Goal: Task Accomplishment & Management: Use online tool/utility

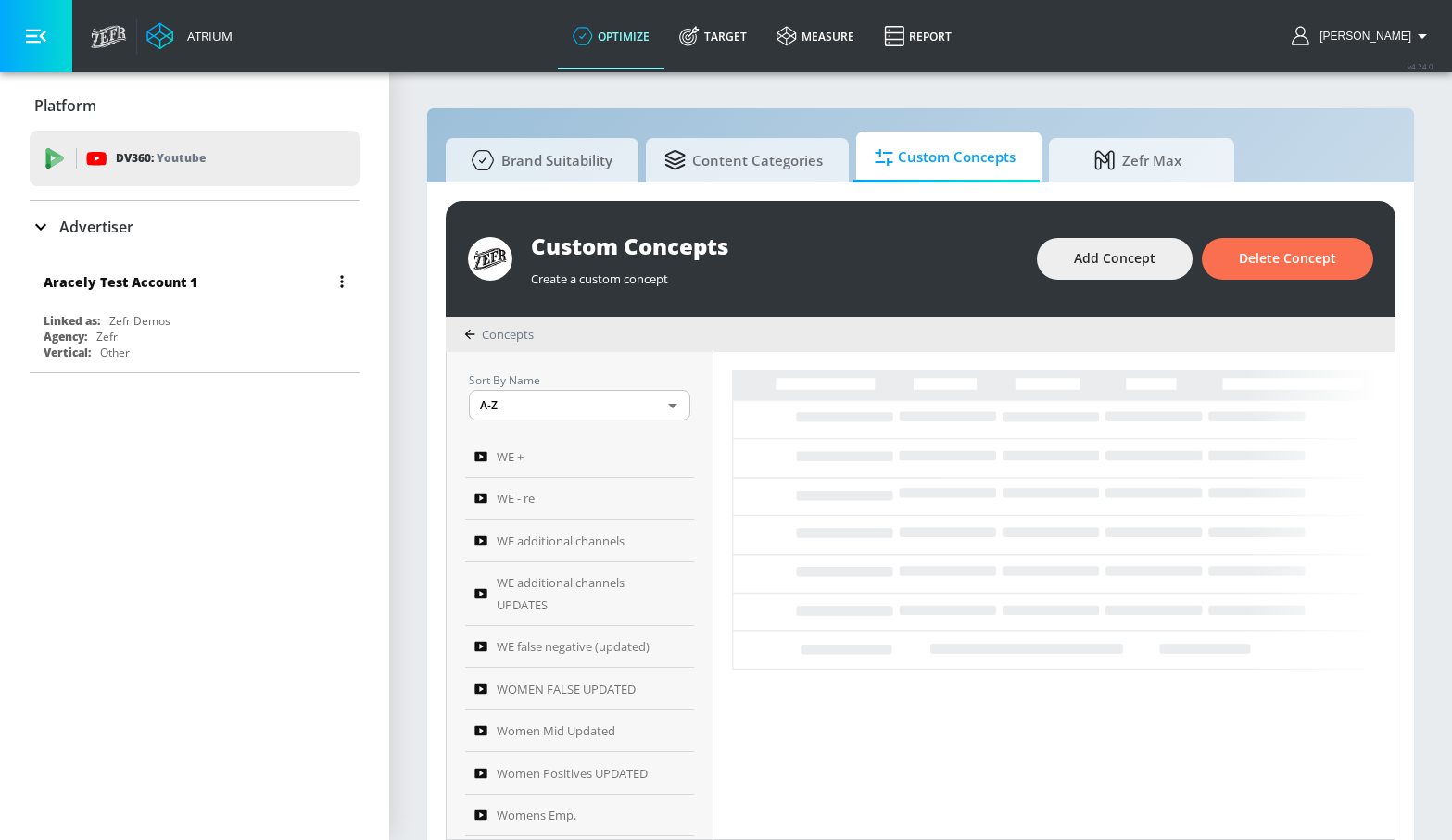
click at [251, 335] on div "Agency: Zefr" at bounding box center [200, 337] width 312 height 16
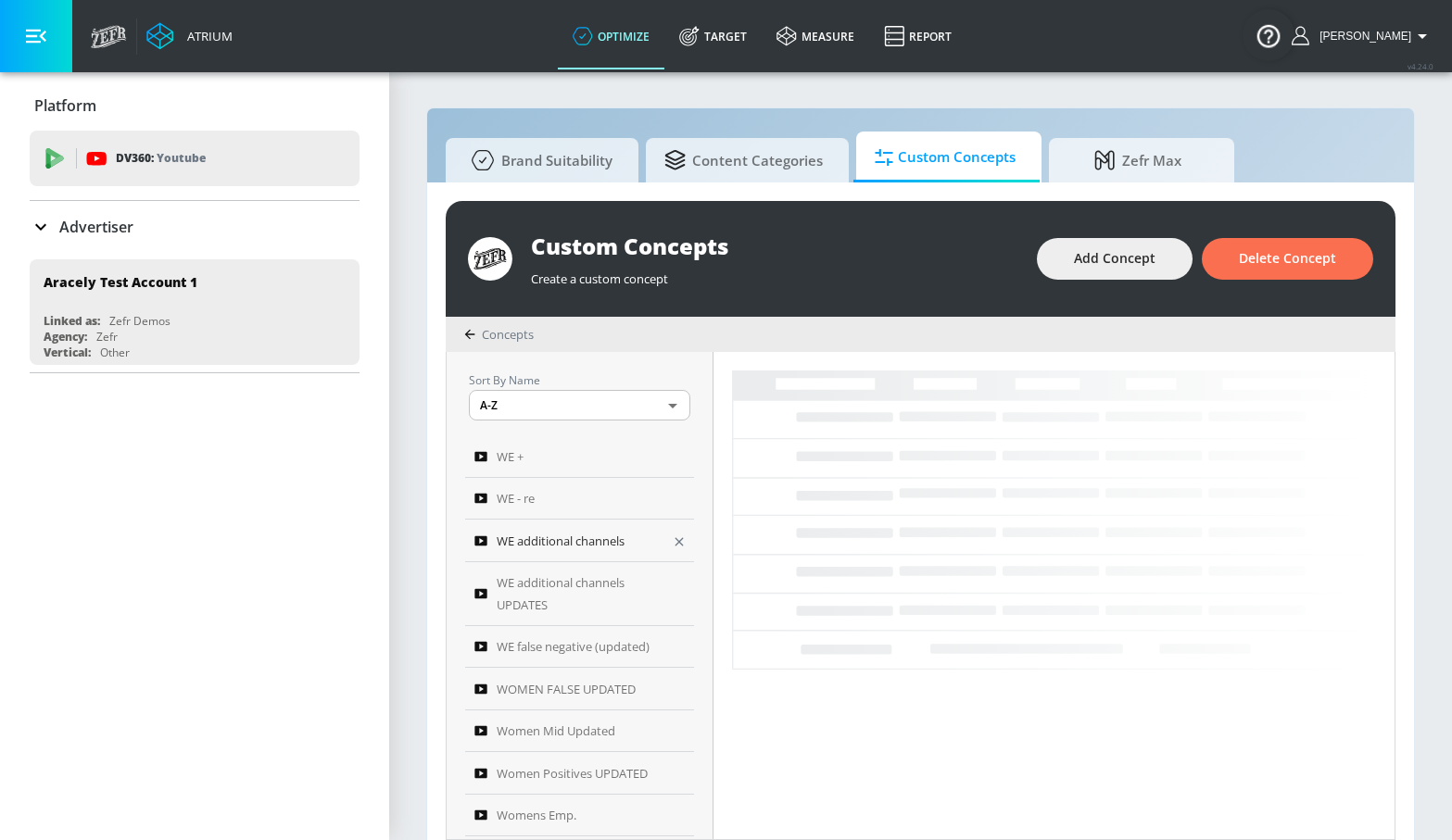
click at [548, 548] on span "WE additional channels" at bounding box center [560, 541] width 128 height 22
click at [553, 589] on span "WE additional channels UPDATES" at bounding box center [578, 594] width 163 height 45
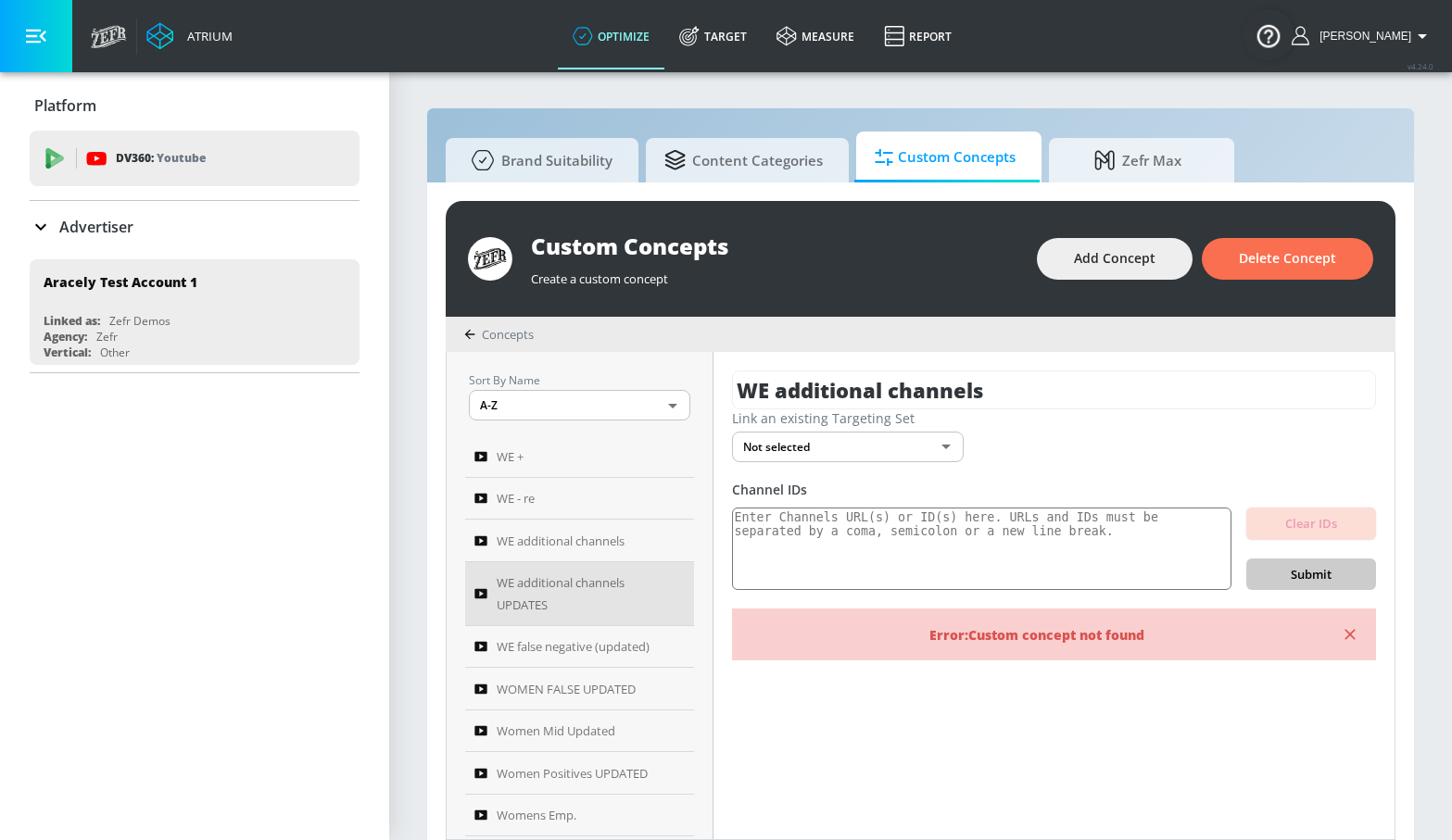
type input "WE additional channels UPDATES"
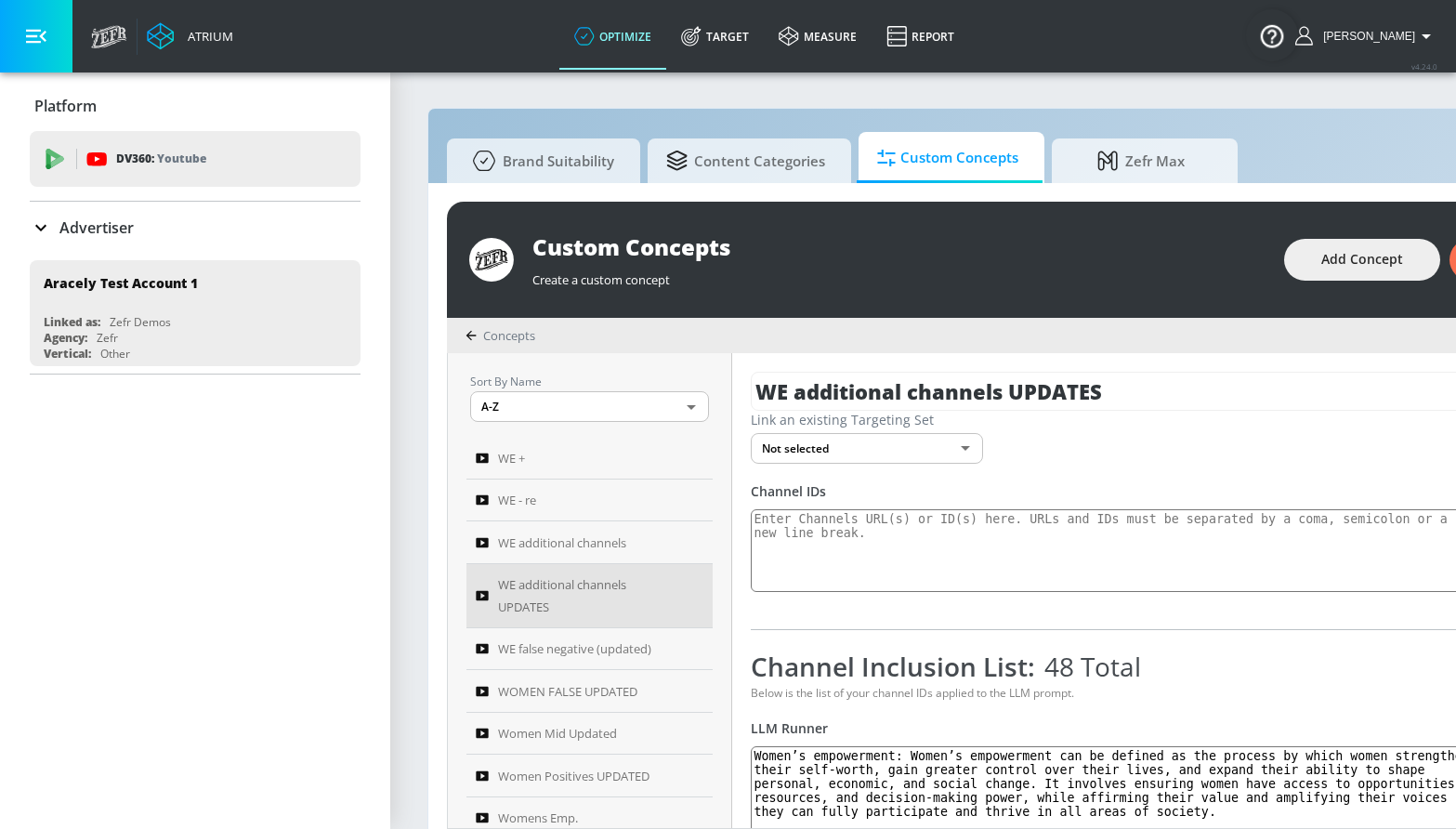
click at [46, 47] on button "button" at bounding box center [36, 36] width 73 height 73
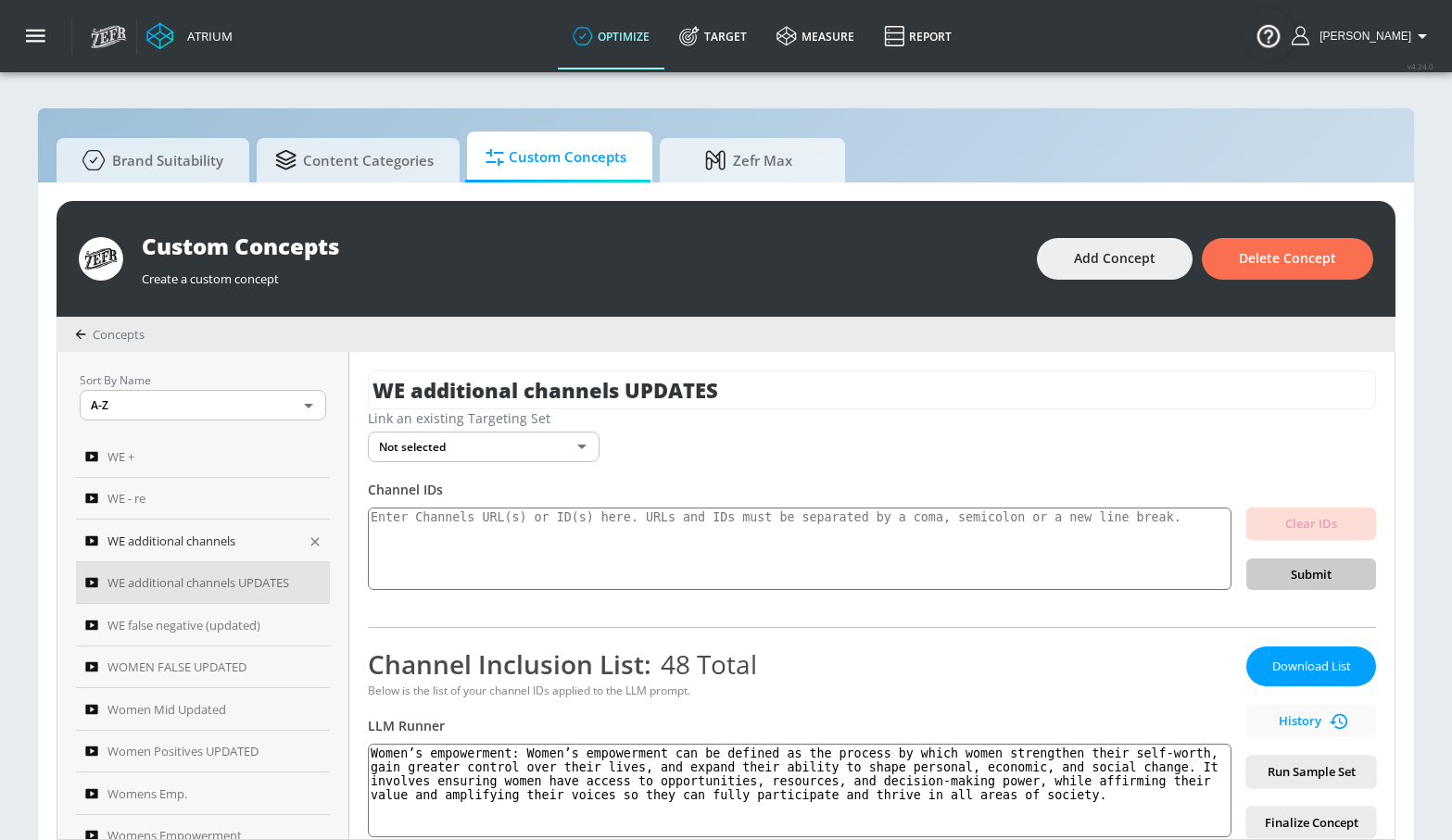
click at [235, 531] on span "WE additional channels" at bounding box center [171, 541] width 128 height 22
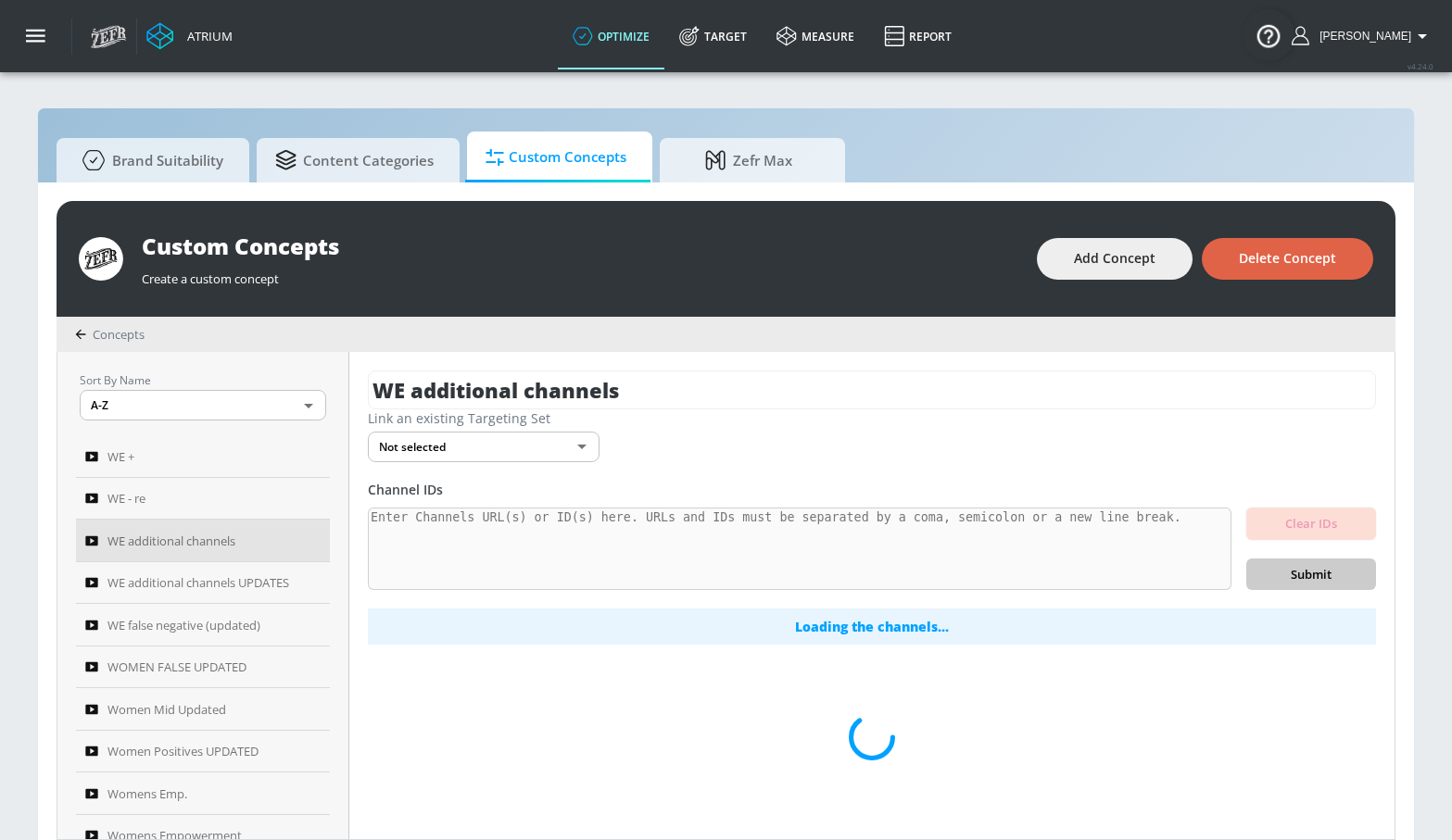
click at [1315, 249] on span "Delete Concept" at bounding box center [1288, 258] width 97 height 23
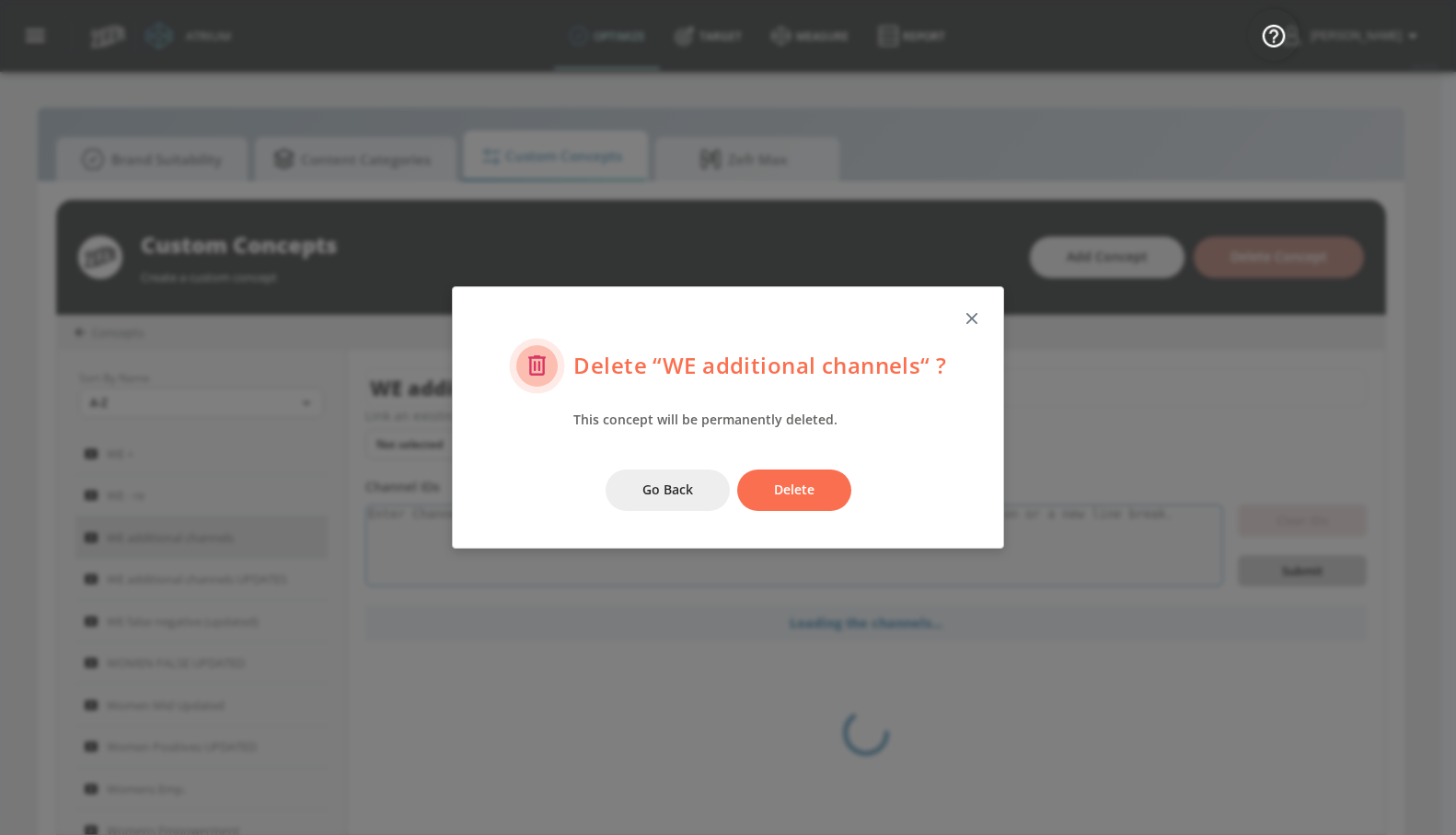
click at [812, 505] on button "Delete" at bounding box center [794, 491] width 114 height 41
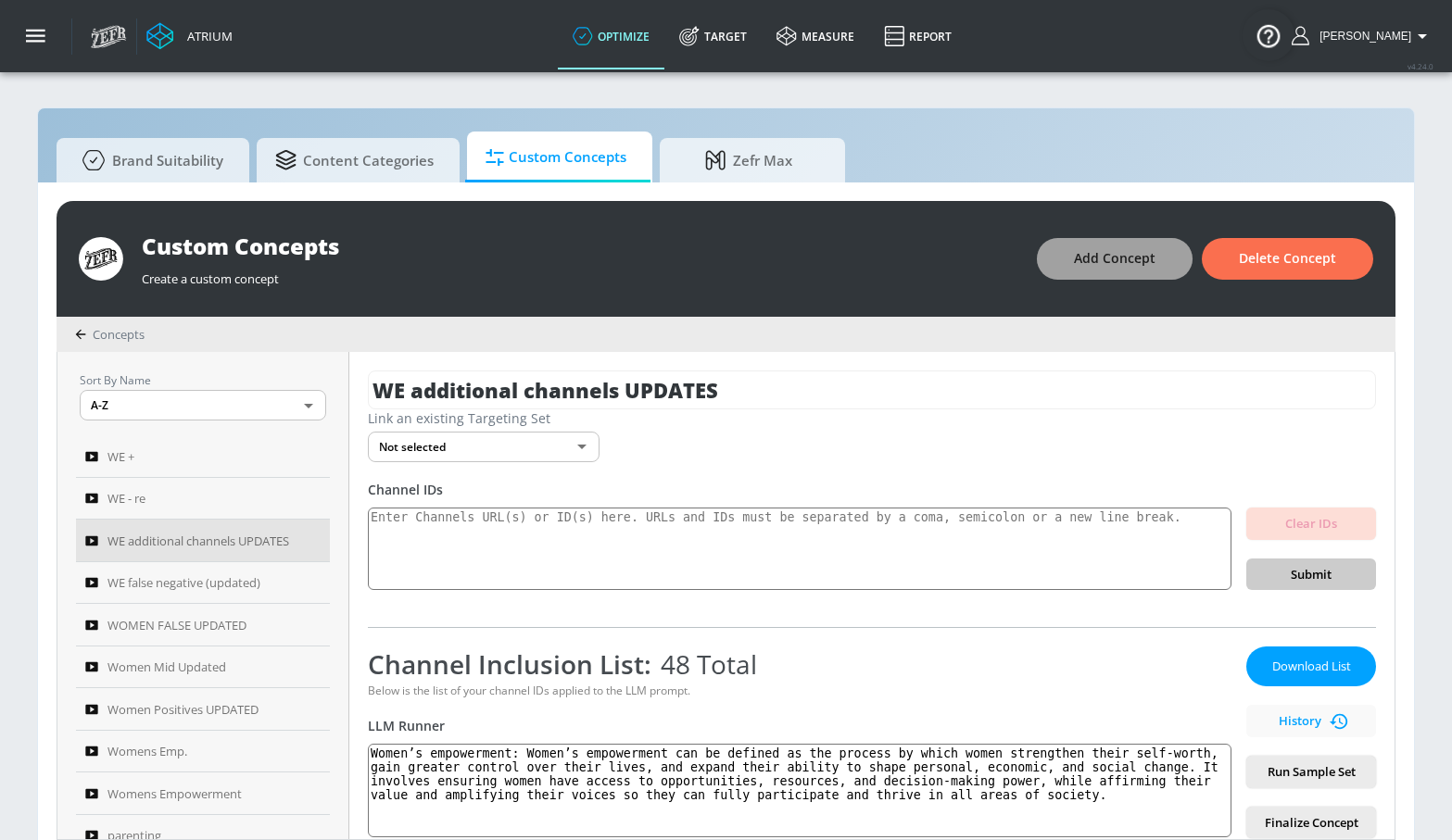
click at [1115, 267] on span "Add Concept" at bounding box center [1114, 258] width 81 height 23
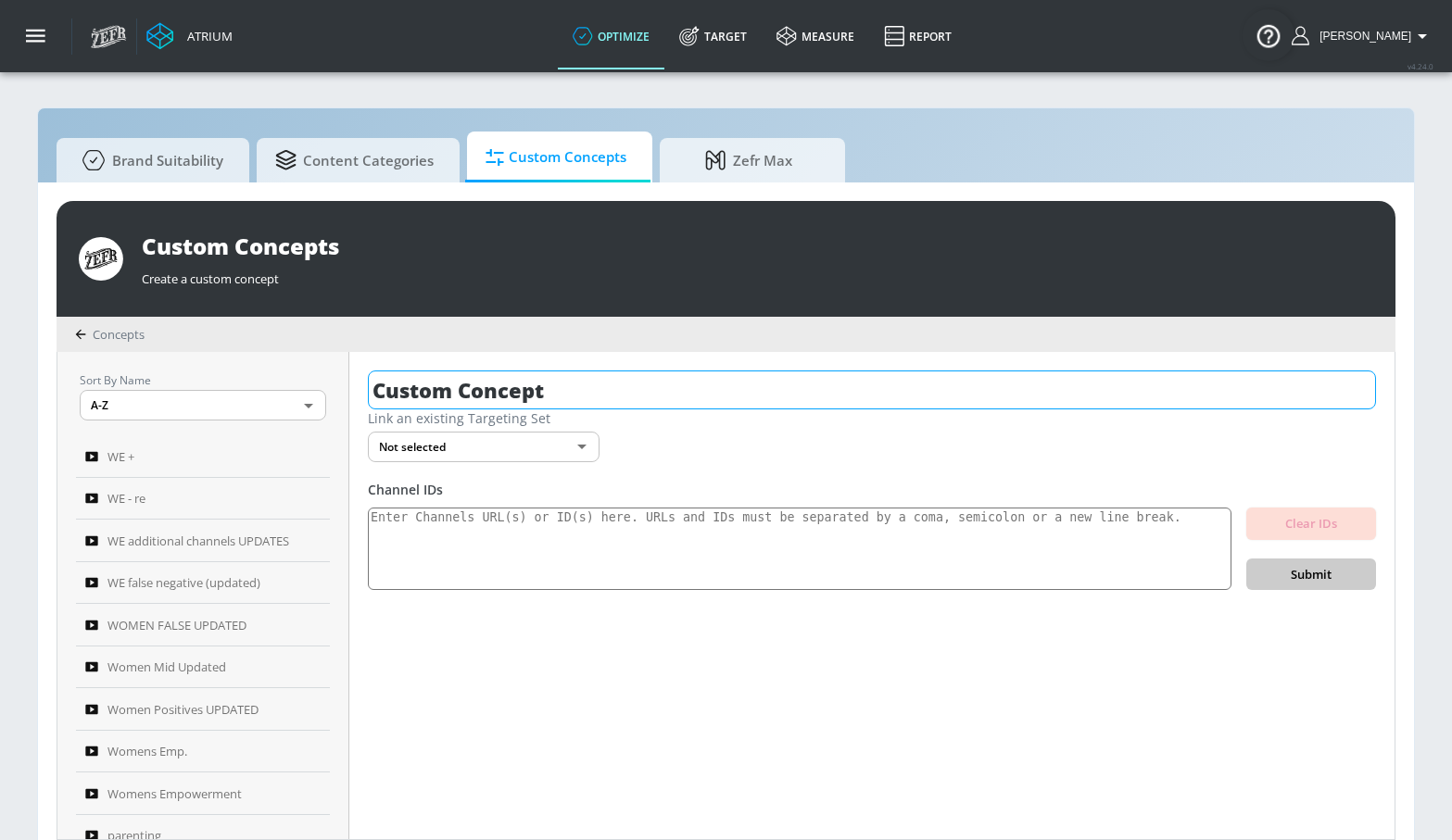
click at [533, 393] on input "Custom Concept" at bounding box center [871, 389] width 1008 height 39
click at [534, 393] on input "Custom Concept" at bounding box center [871, 389] width 1008 height 39
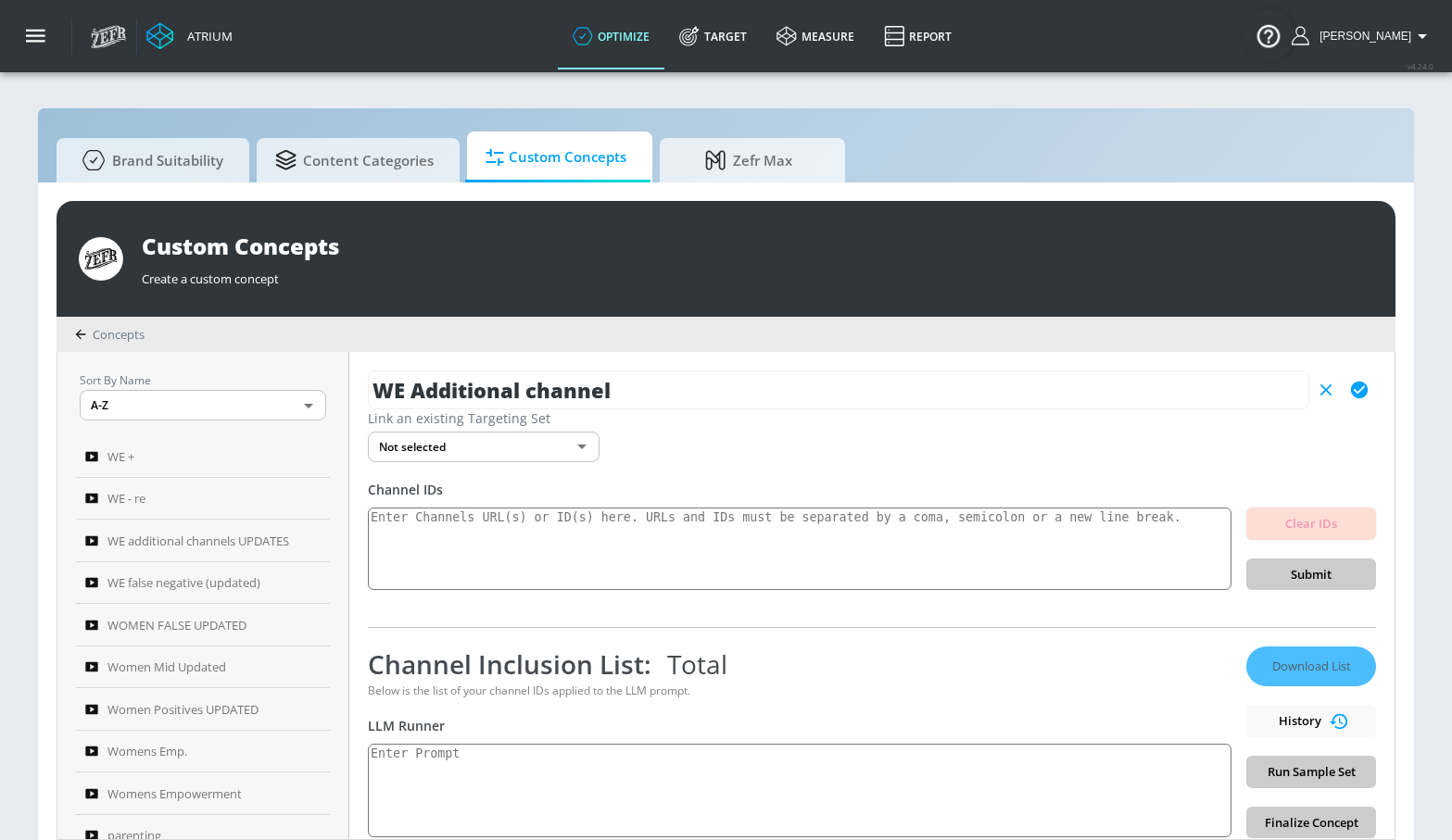
type input "WE Additional channel"
click at [1351, 388] on icon "button" at bounding box center [1359, 389] width 17 height 17
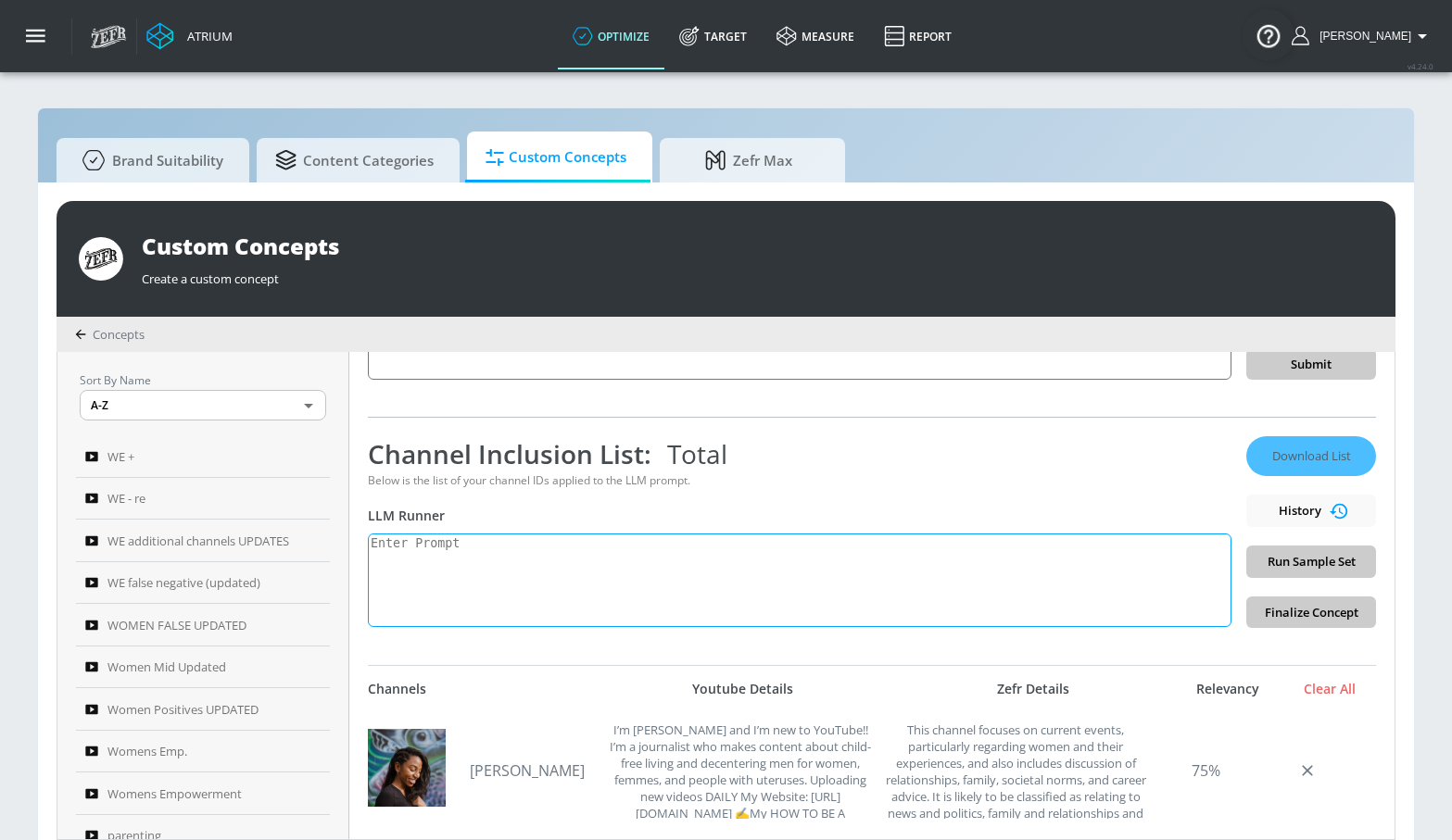
click at [504, 533] on textarea at bounding box center [799, 580] width 864 height 93
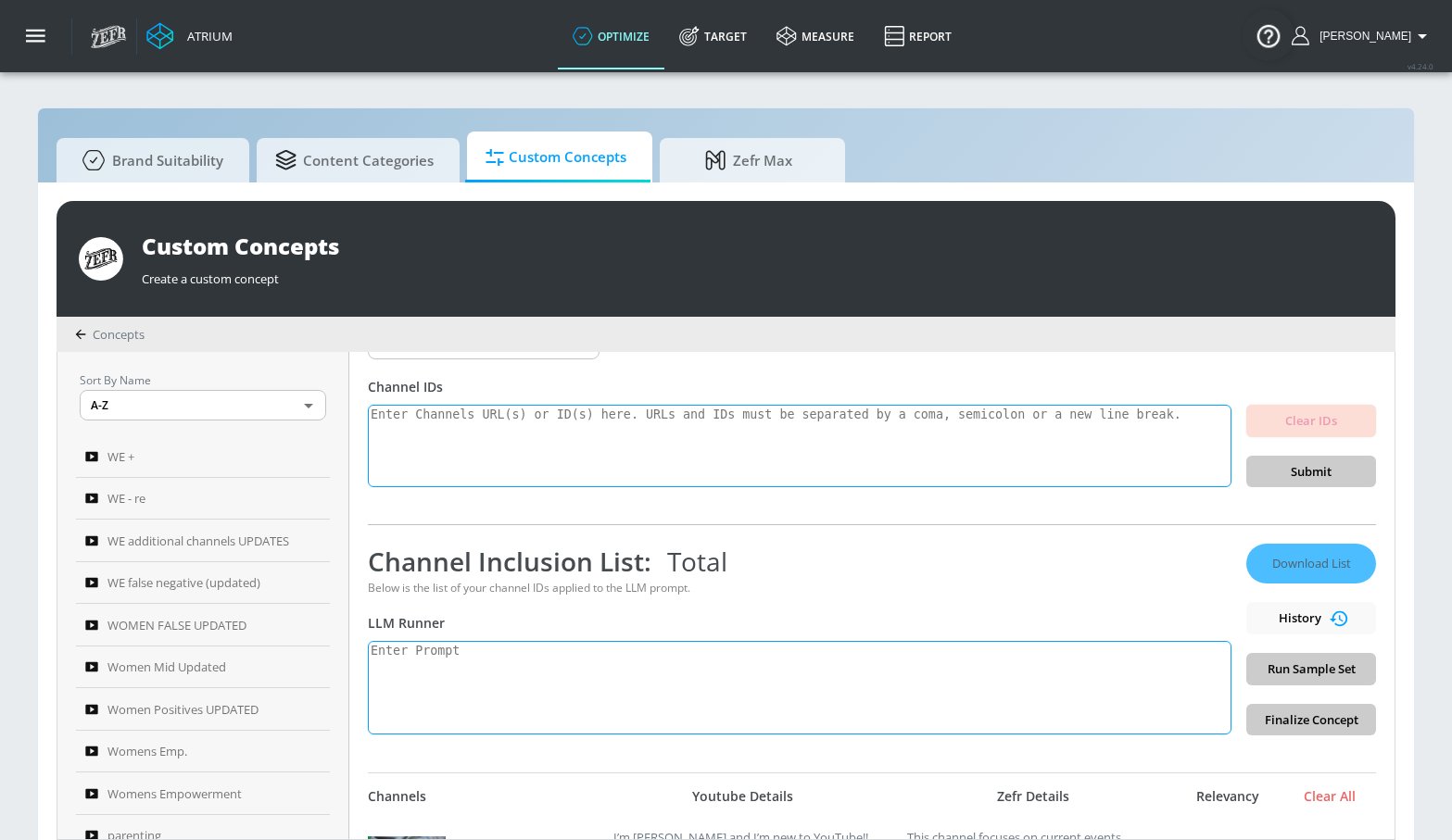
scroll to position [67, 0]
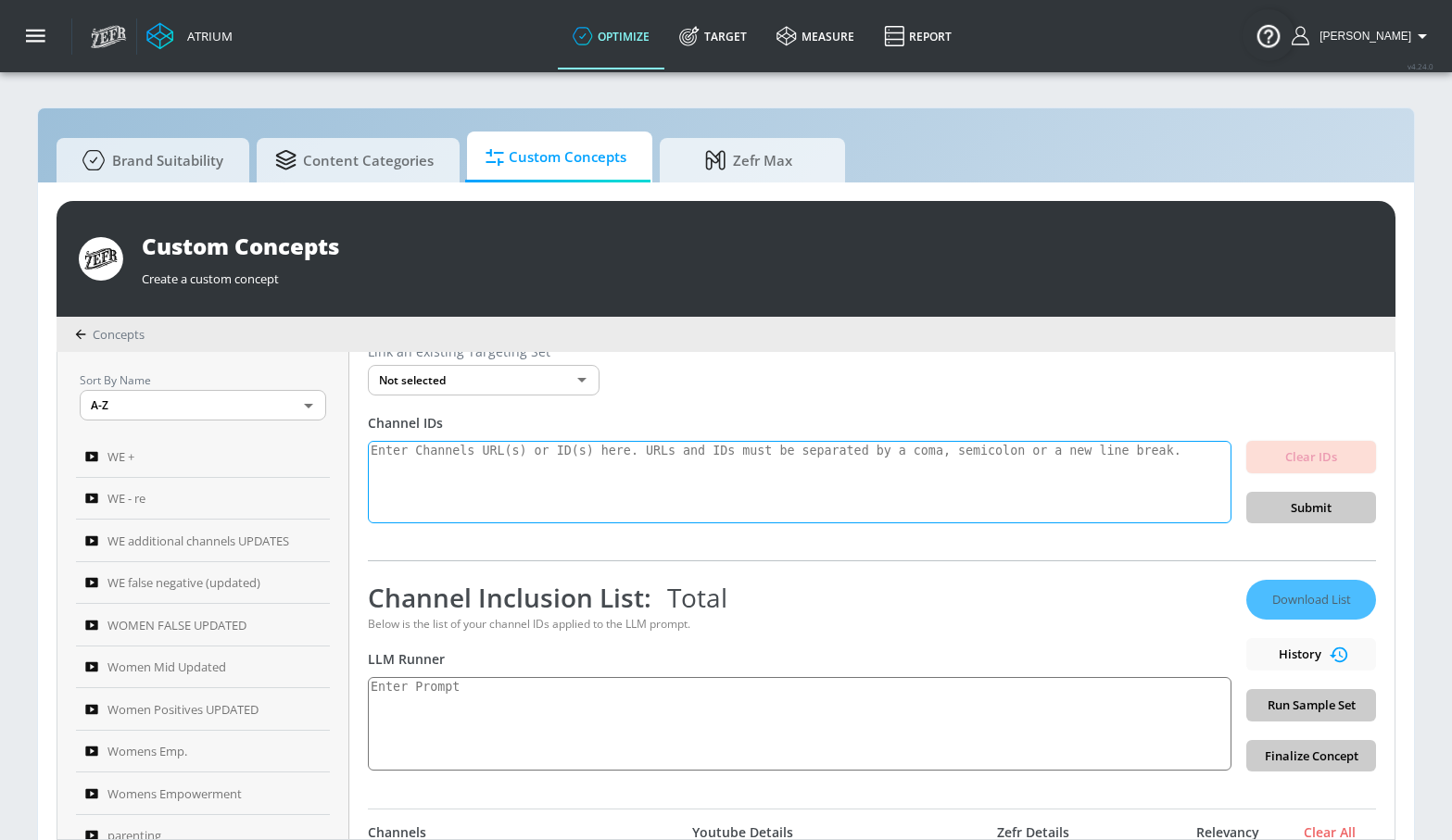
click at [459, 477] on textarea at bounding box center [799, 483] width 864 height 83
paste textarea "UCIC0KVjD4uo1QNUxFyh1k7w UCTgbVVMmtOpzPZNpuAdxqEw UCs-tnod37eEk_8us-BvWErA UCjD…"
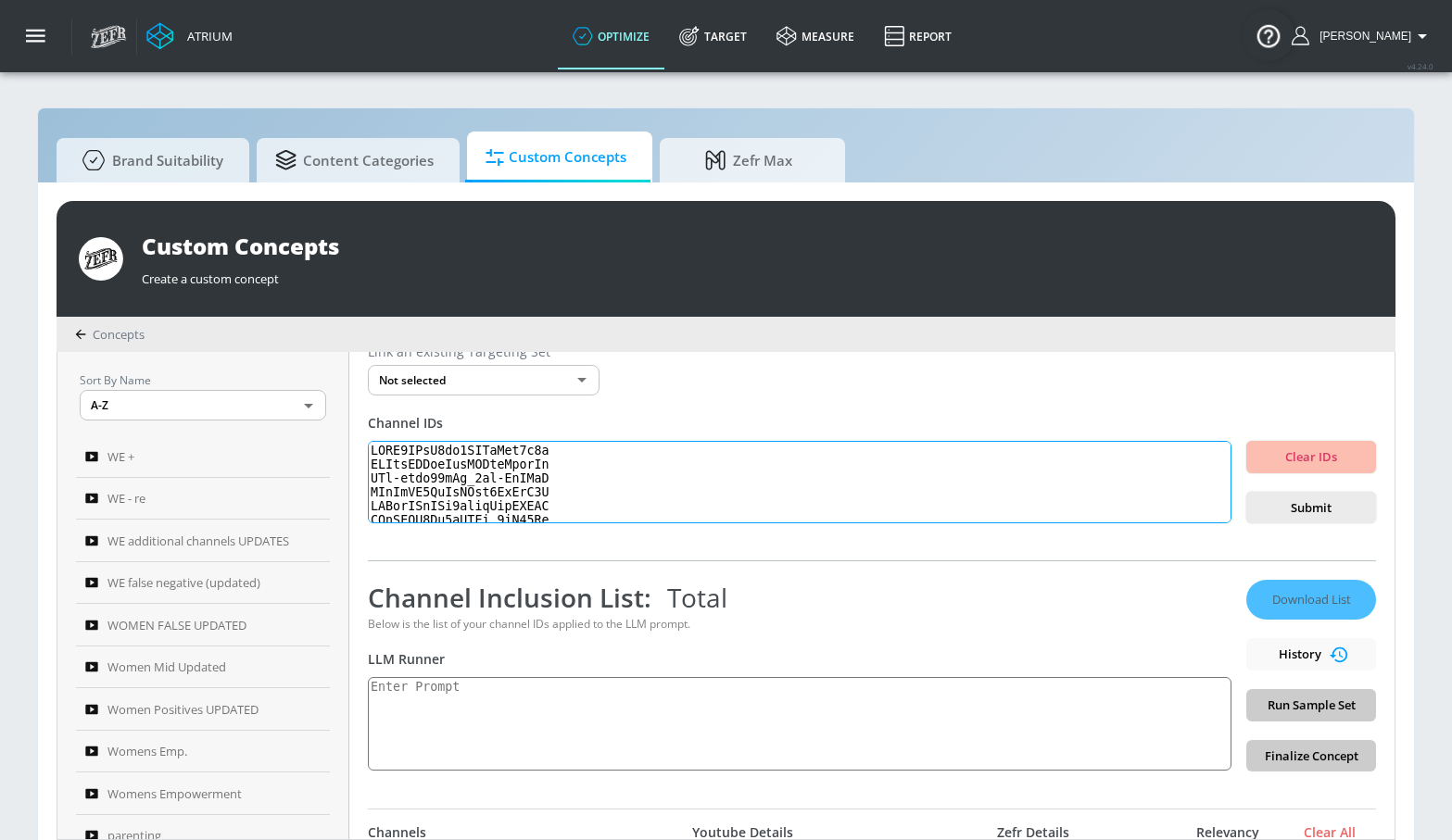
scroll to position [1328, 0]
type textarea "UCIC0KVjD4uo1QNUxFyh1k7w UCTgbVVMmtOpzPZNpuAdxqEw UCs-tnod37eEk_8us-BvWErA UCjD…"
click at [1307, 501] on span "Submit" at bounding box center [1311, 507] width 100 height 21
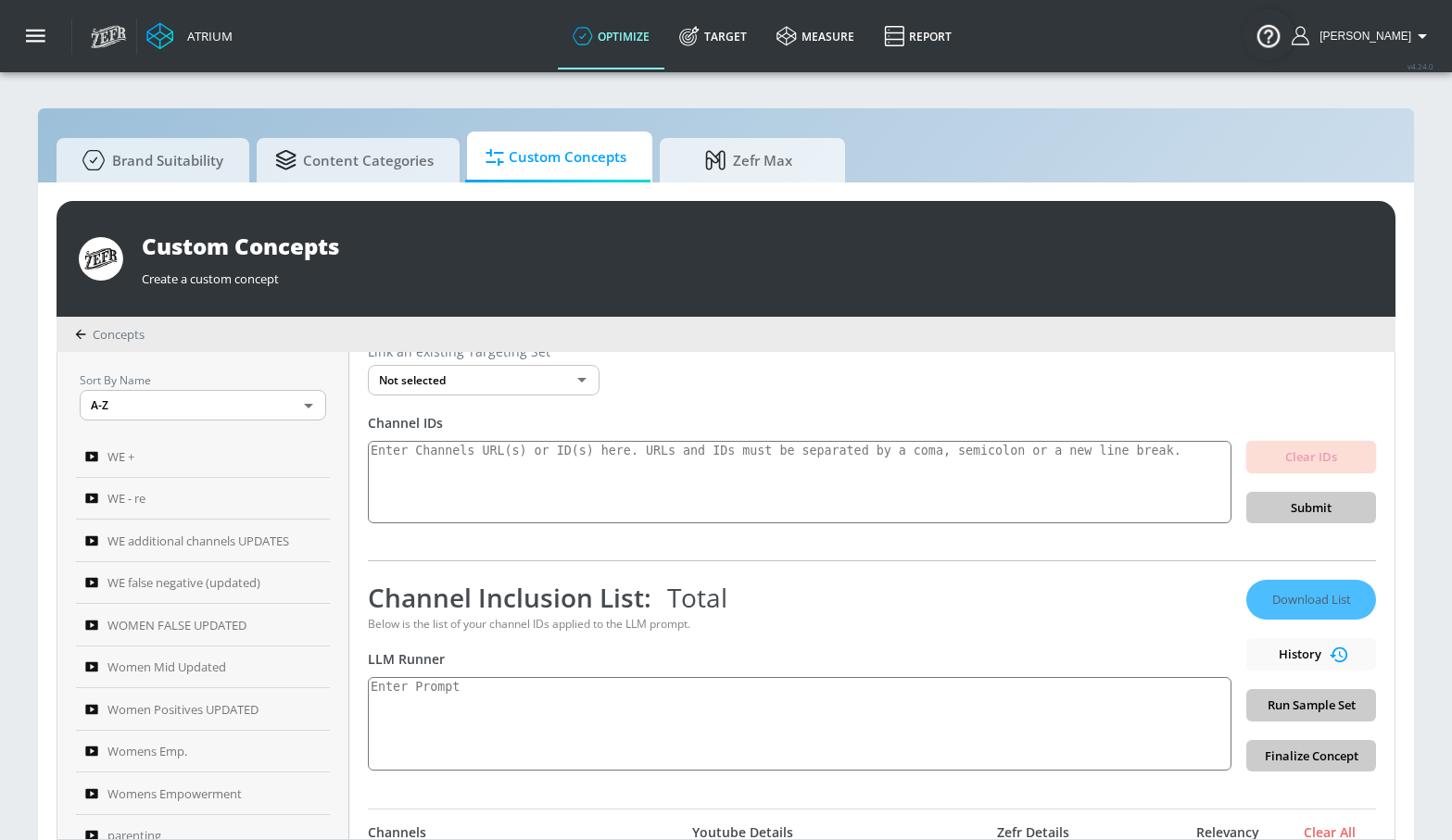
scroll to position [0, 0]
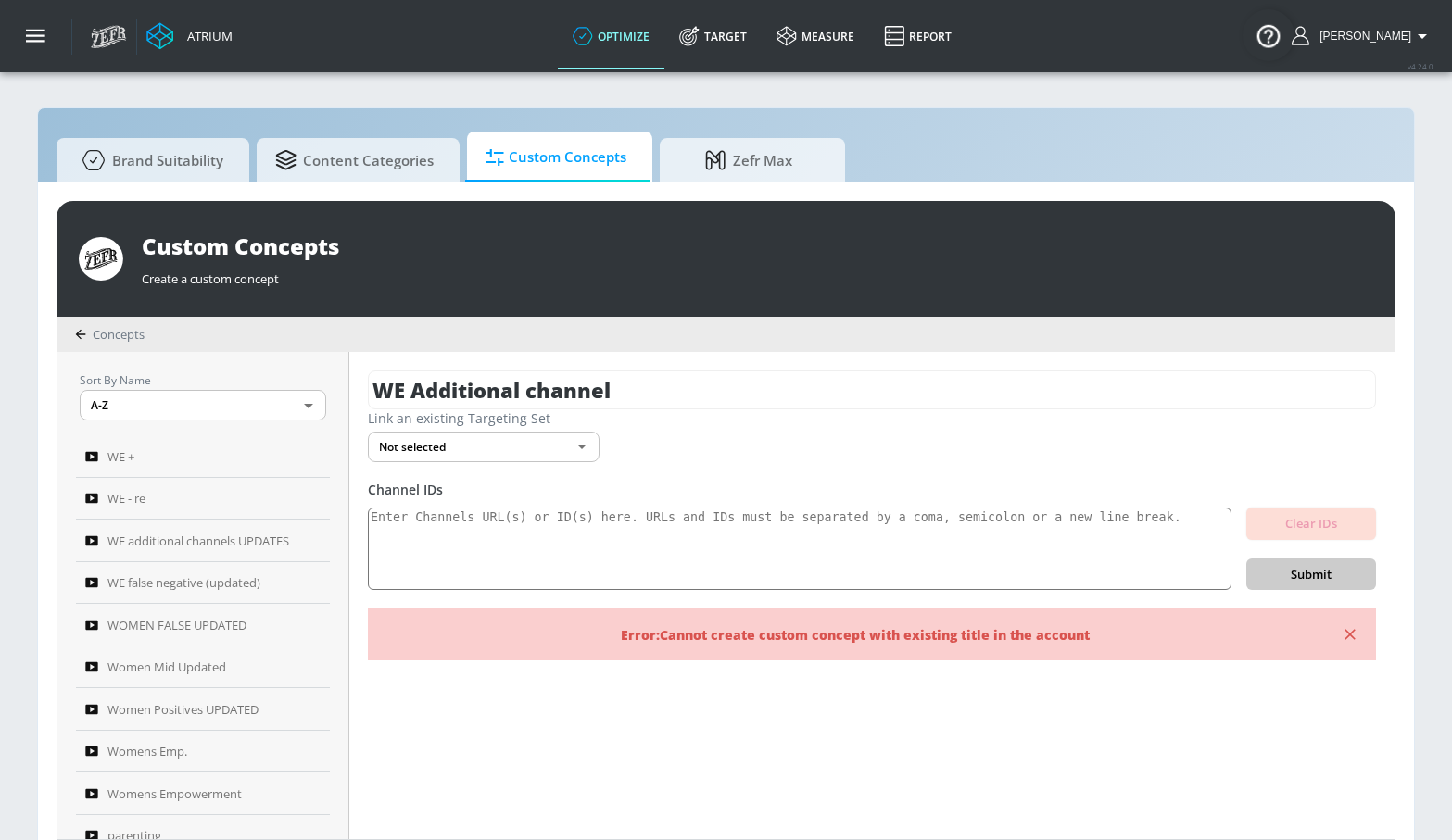
click at [1344, 630] on icon "button" at bounding box center [1350, 634] width 19 height 19
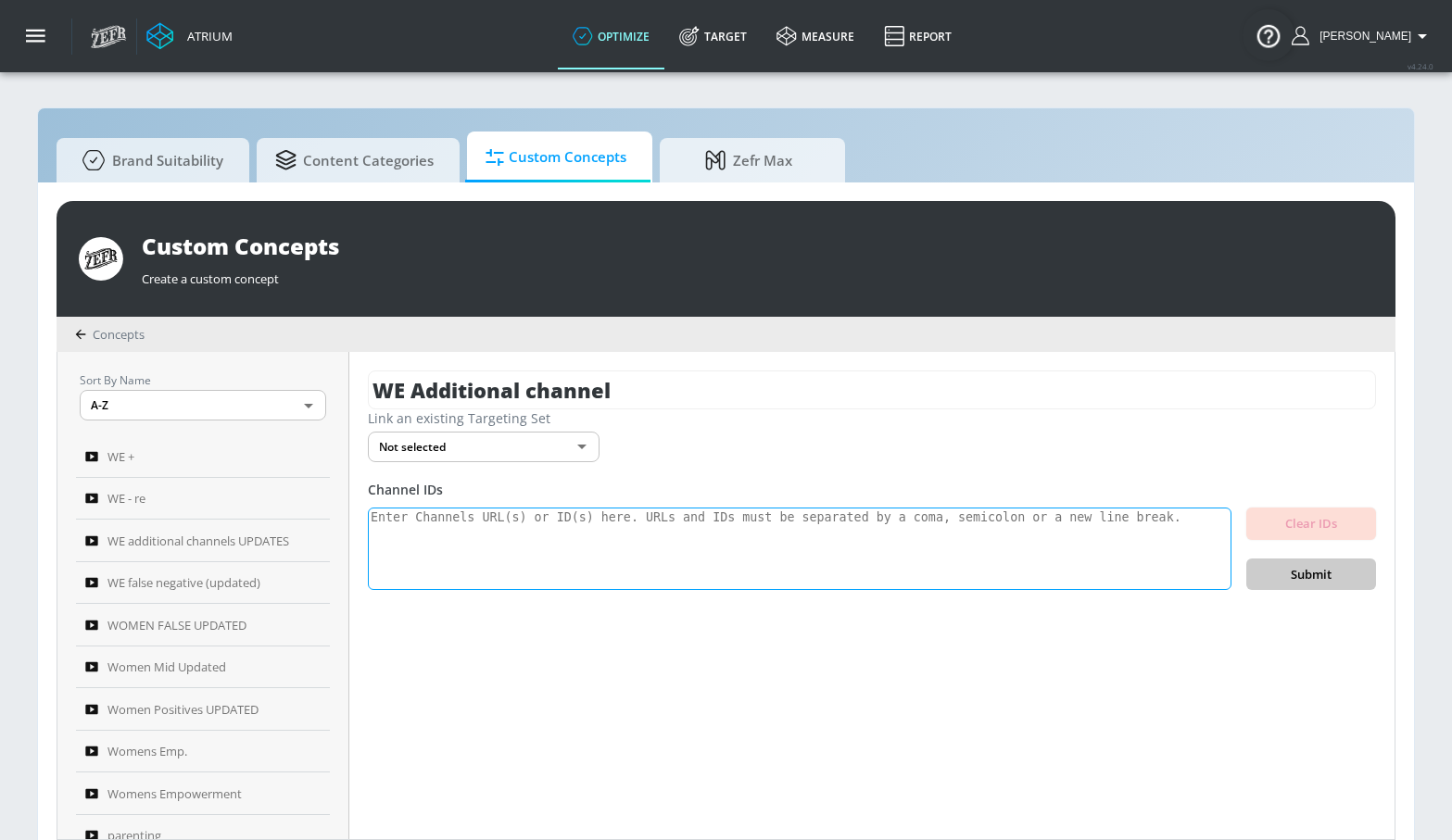
click at [794, 552] on textarea at bounding box center [799, 549] width 864 height 83
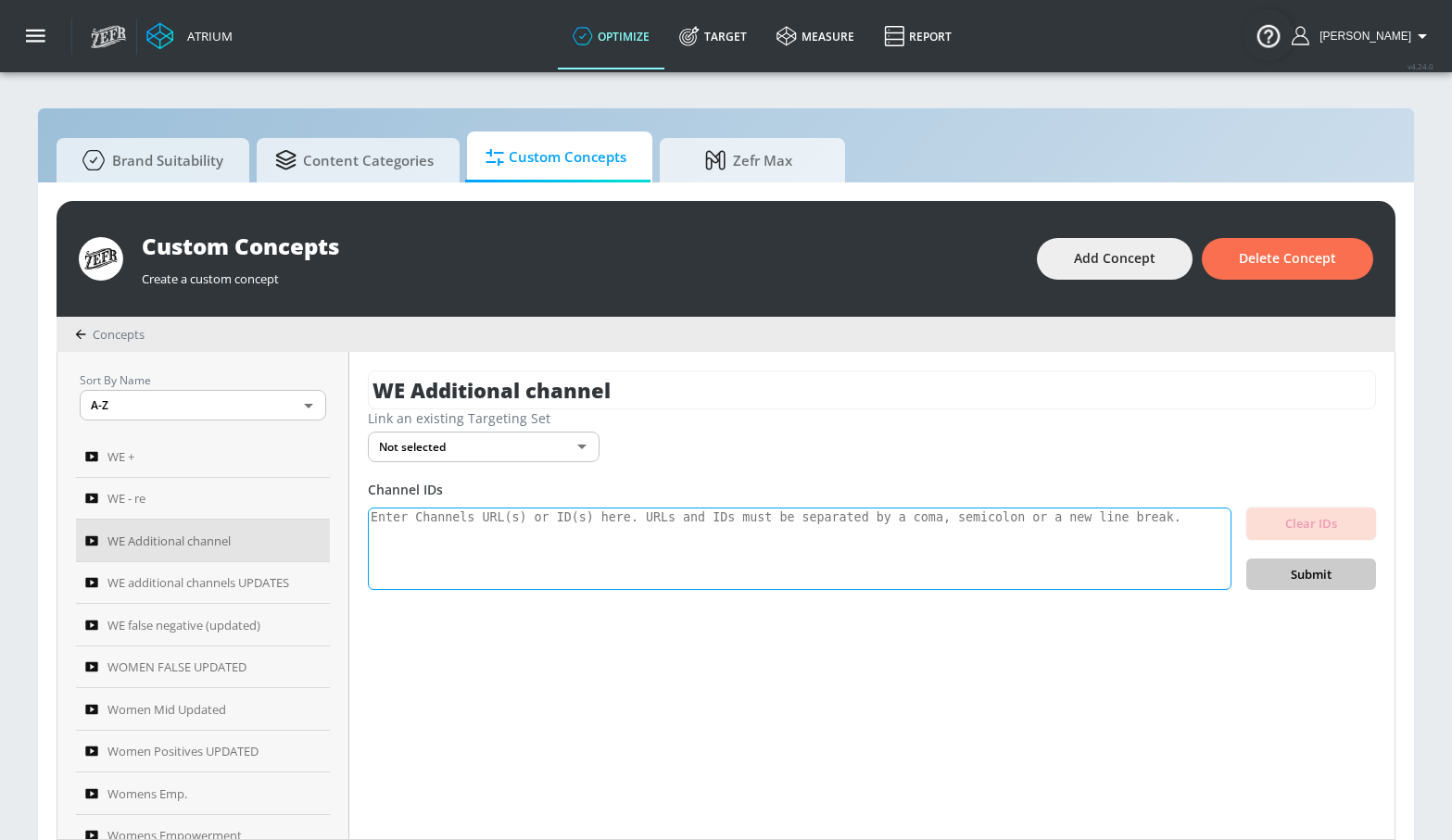
click at [922, 540] on textarea at bounding box center [799, 549] width 864 height 83
paste textarea "UCIC0KVjD4uo1QNUxFyh1k7w UCTgbVVMmtOpzPZNpuAdxqEw UCs-tnod37eEk_8us-BvWErA UCjD…"
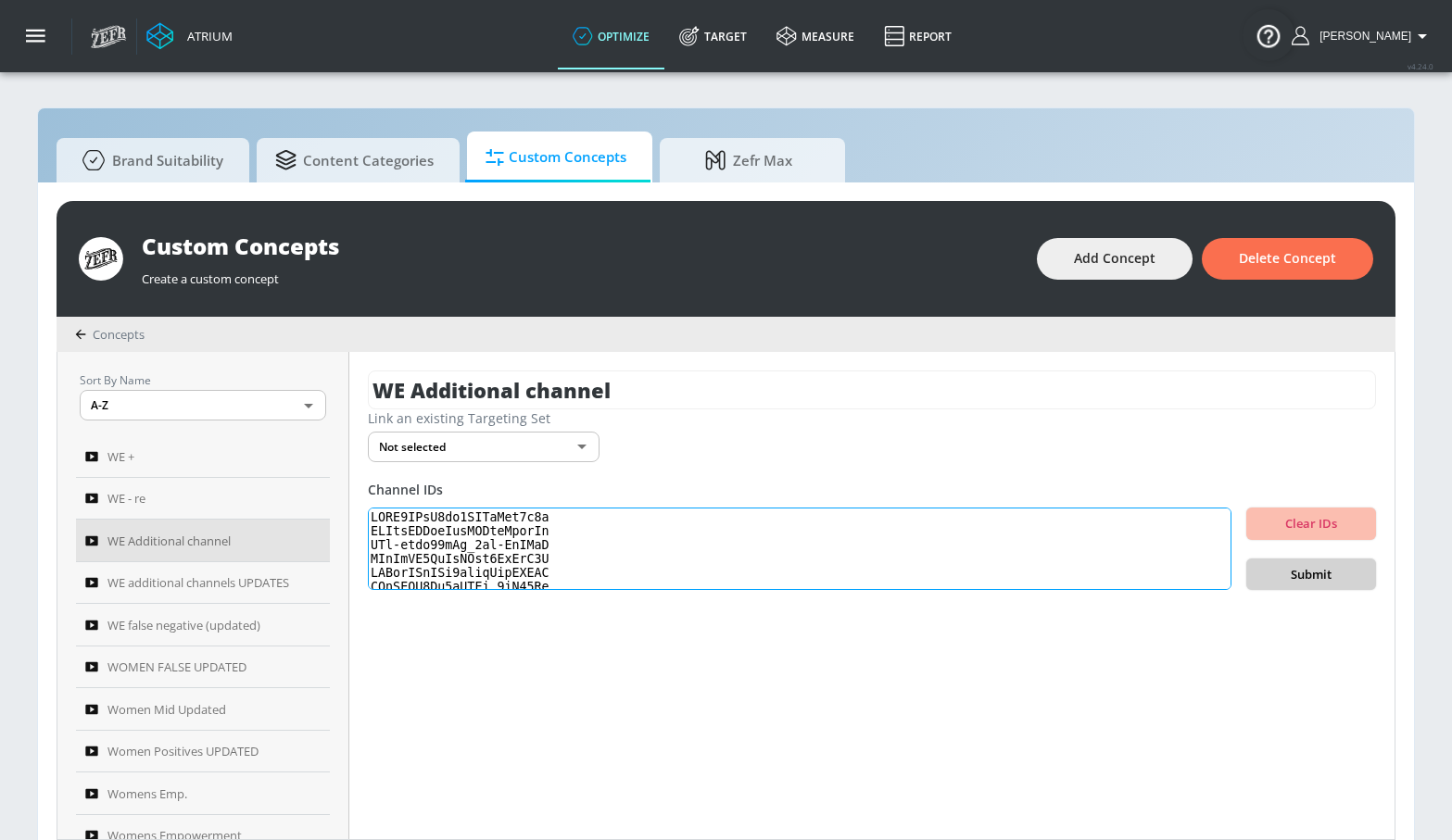
scroll to position [1328, 0]
type textarea "UCIC0KVjD4uo1QNUxFyh1k7w UCTgbVVMmtOpzPZNpuAdxqEw UCs-tnod37eEk_8us-BvWErA UCjD…"
click at [1254, 572] on button "Submit" at bounding box center [1311, 575] width 130 height 33
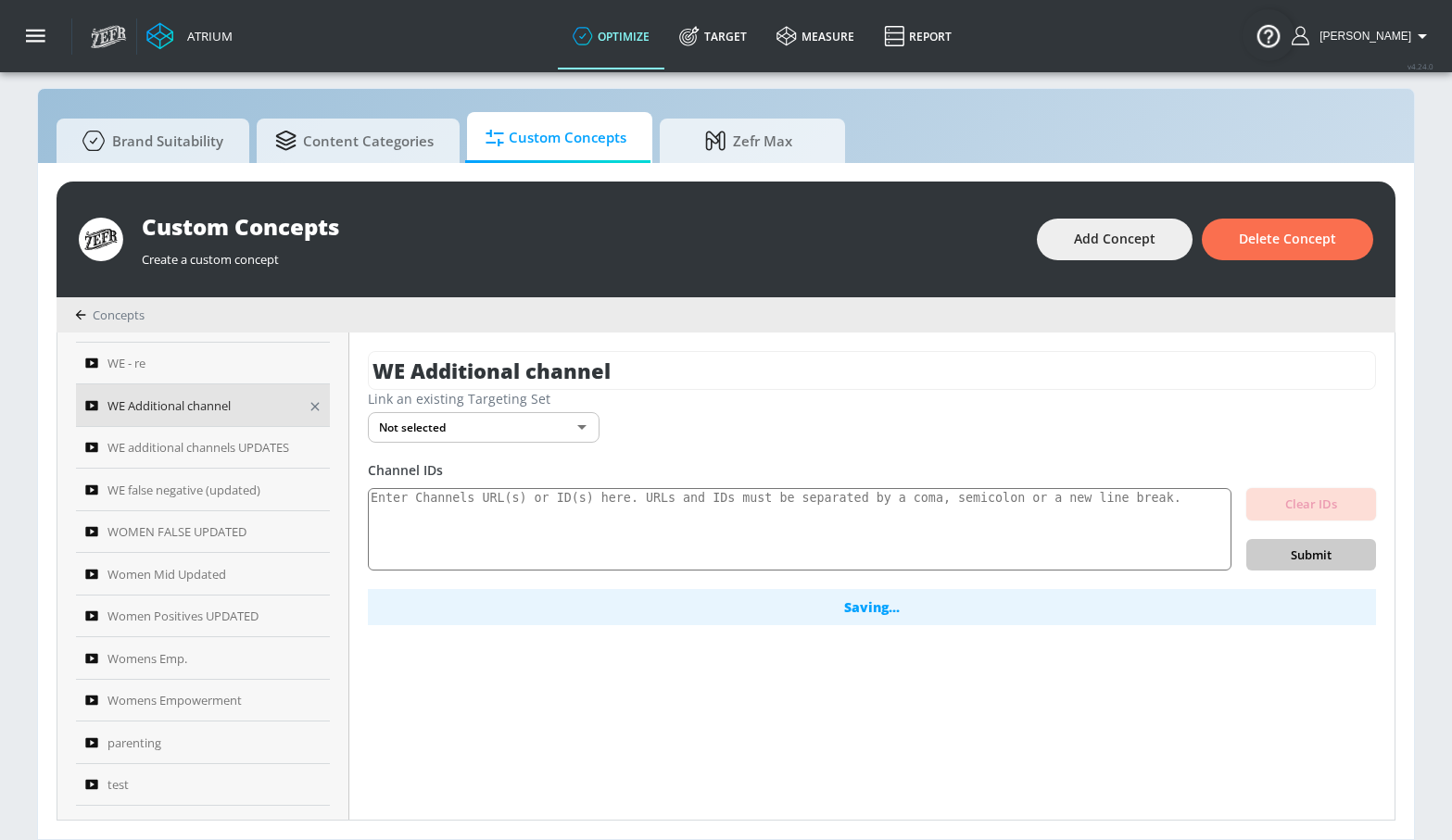
scroll to position [0, 0]
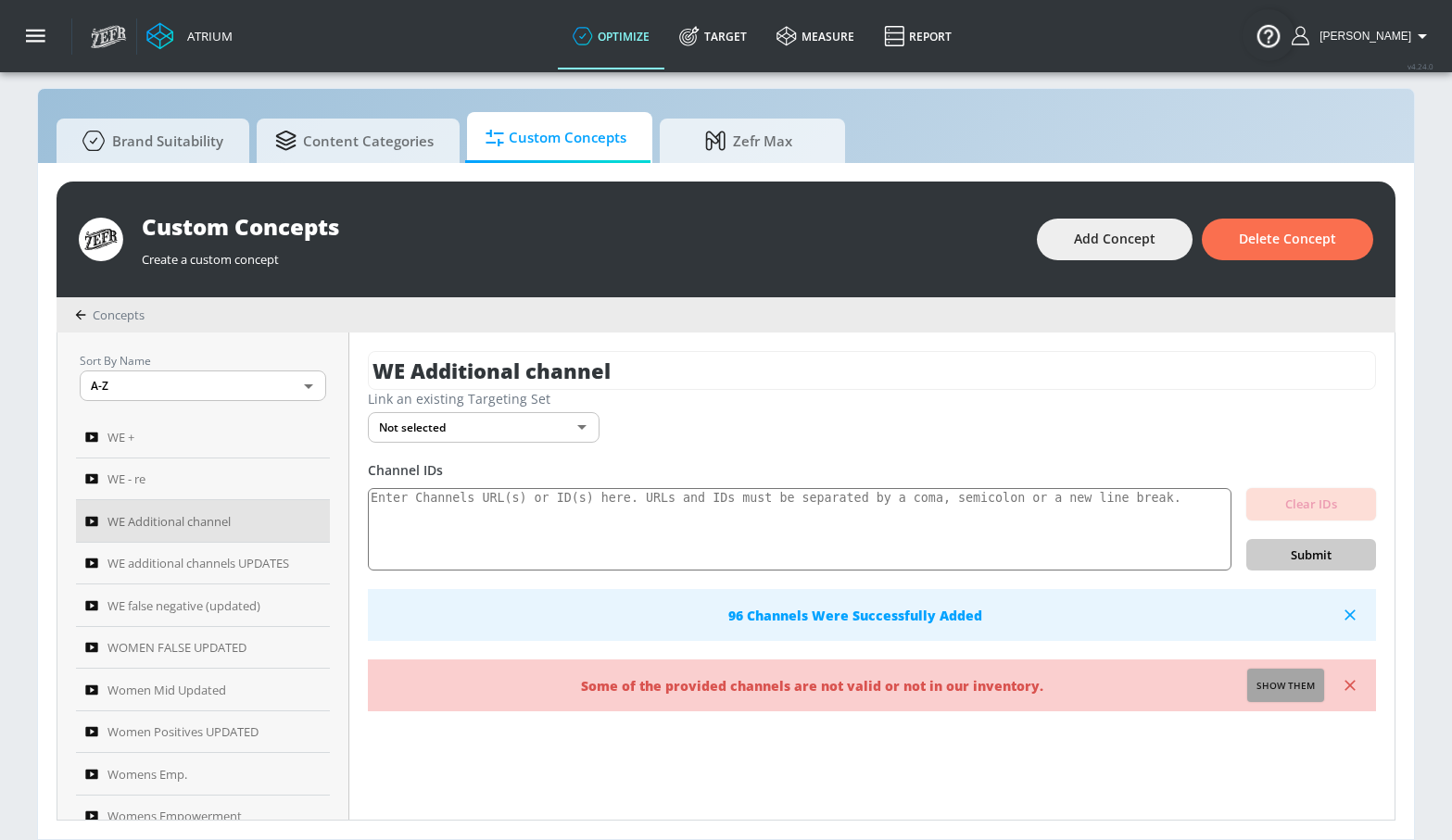
click at [1290, 682] on span "Show them" at bounding box center [1285, 686] width 59 height 17
type textarea "Invalid channels: UCCslovDEf9sJ-mRRs5_ybhw UCon9mFUviv-NOVGRR5BuhEw"
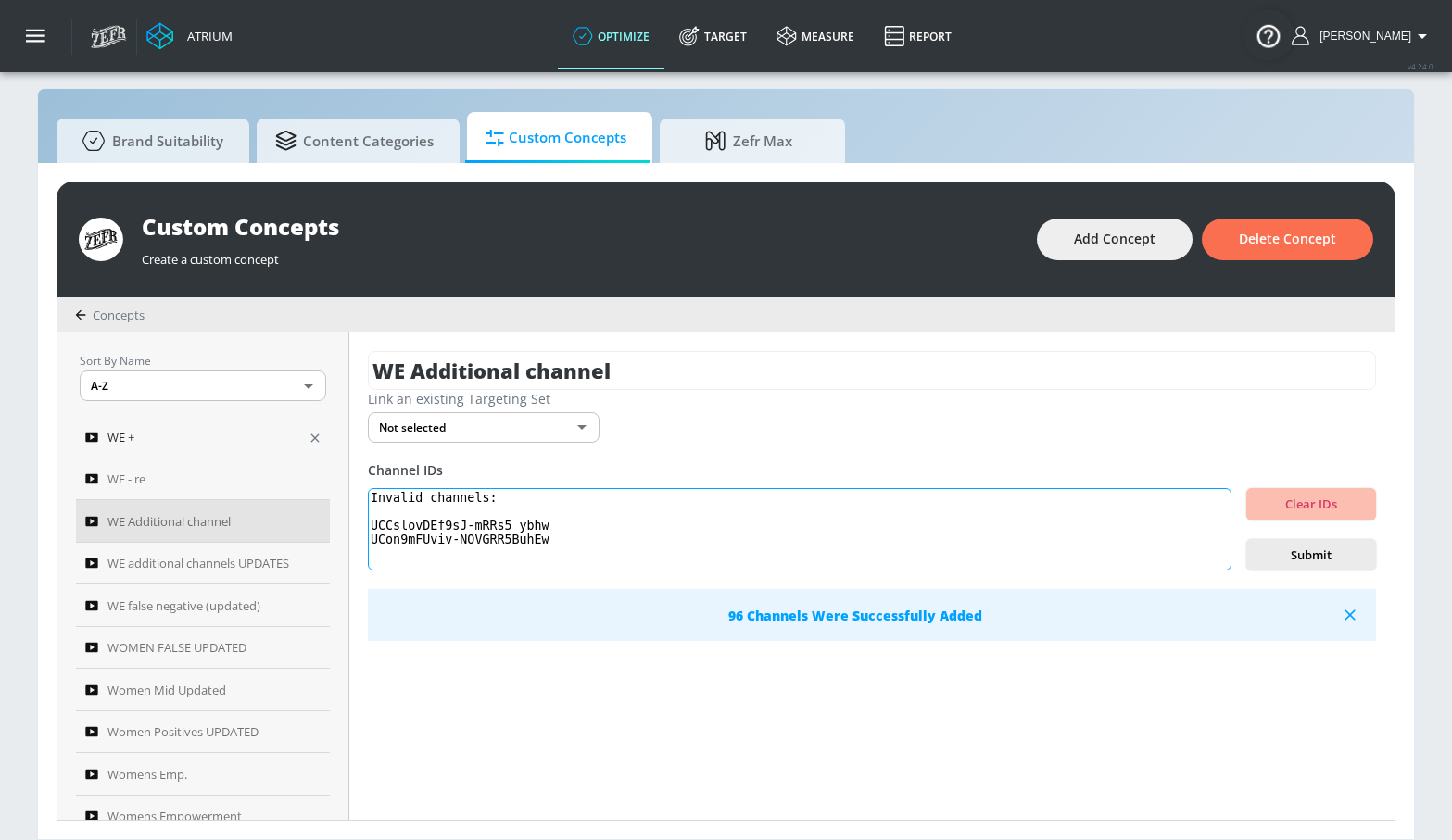
drag, startPoint x: 521, startPoint y: 533, endPoint x: 306, endPoint y: 440, distance: 234.3
click at [313, 439] on div "Sort By Name A-Z ASC ​ WE + WE - re WE Additional channel WE additional channel…" at bounding box center [726, 576] width 1337 height 488
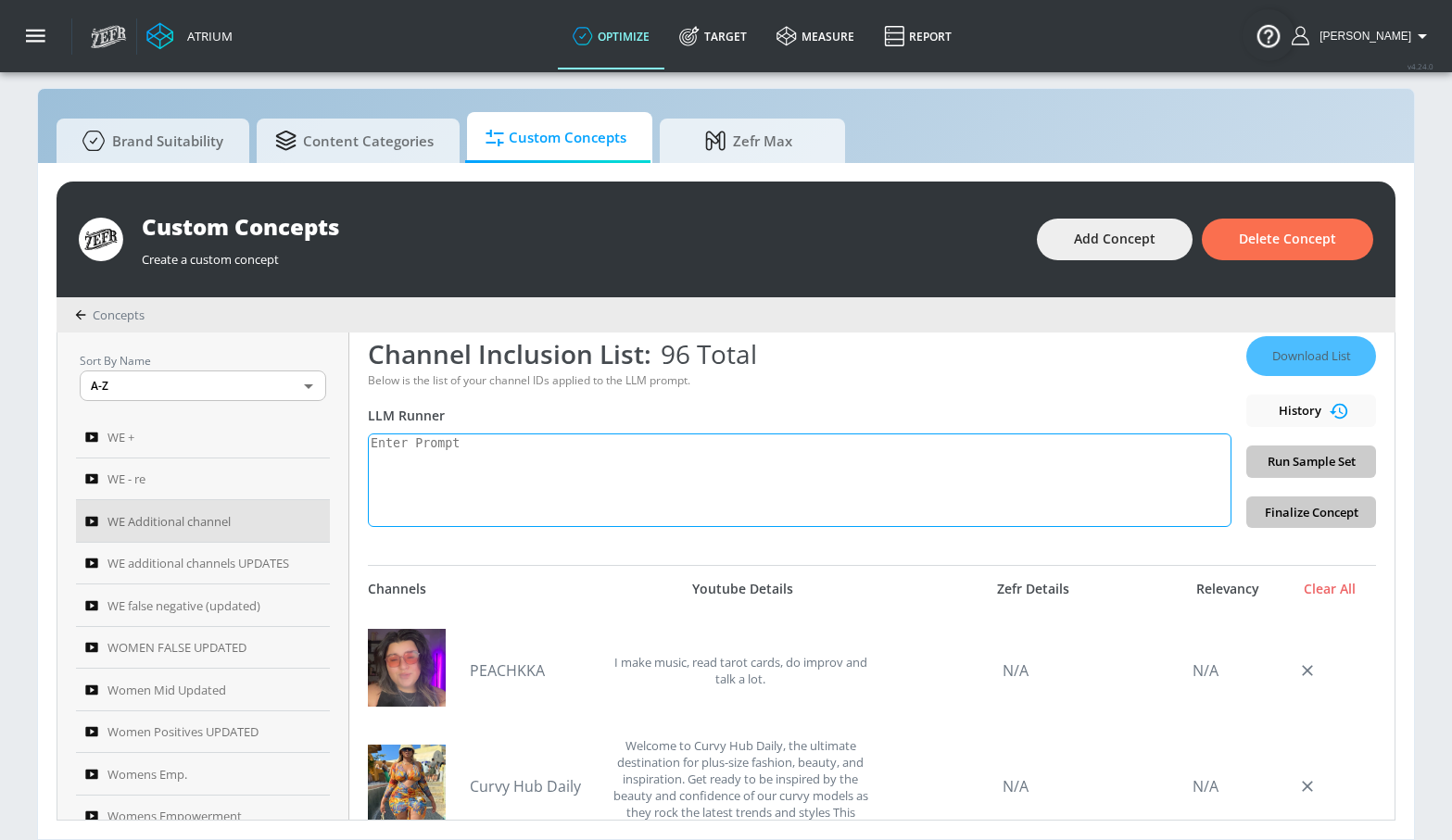
scroll to position [312, 0]
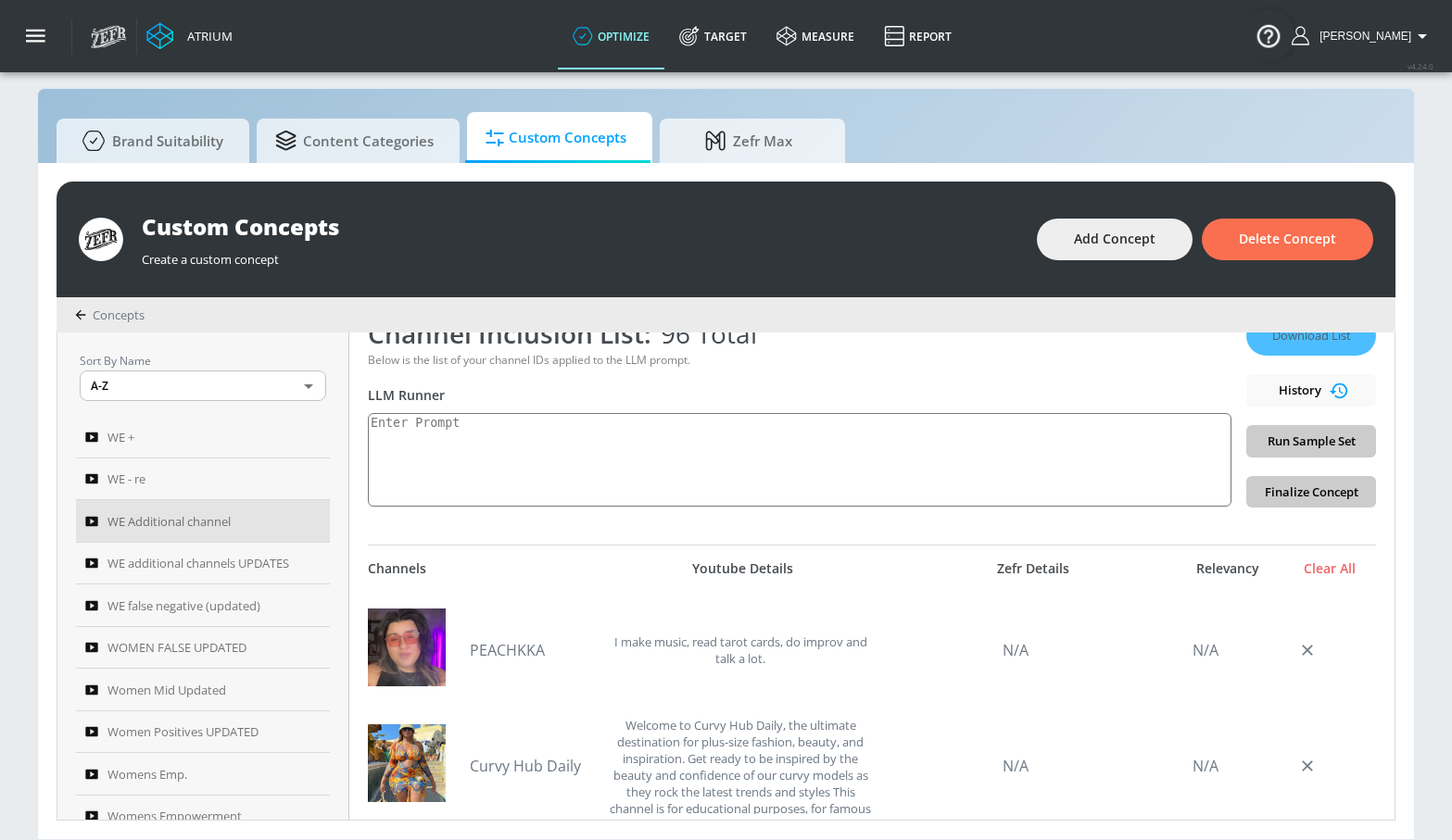
click at [481, 512] on div "WE Additional channel Link an existing Targeting Set Not selected none ​ Channe…" at bounding box center [872, 576] width 1046 height 488
click at [546, 432] on textarea at bounding box center [799, 460] width 864 height 93
paste textarea "Women’s empowerment can be defined as the promotion of a [DEMOGRAPHIC_DATA]’s s…"
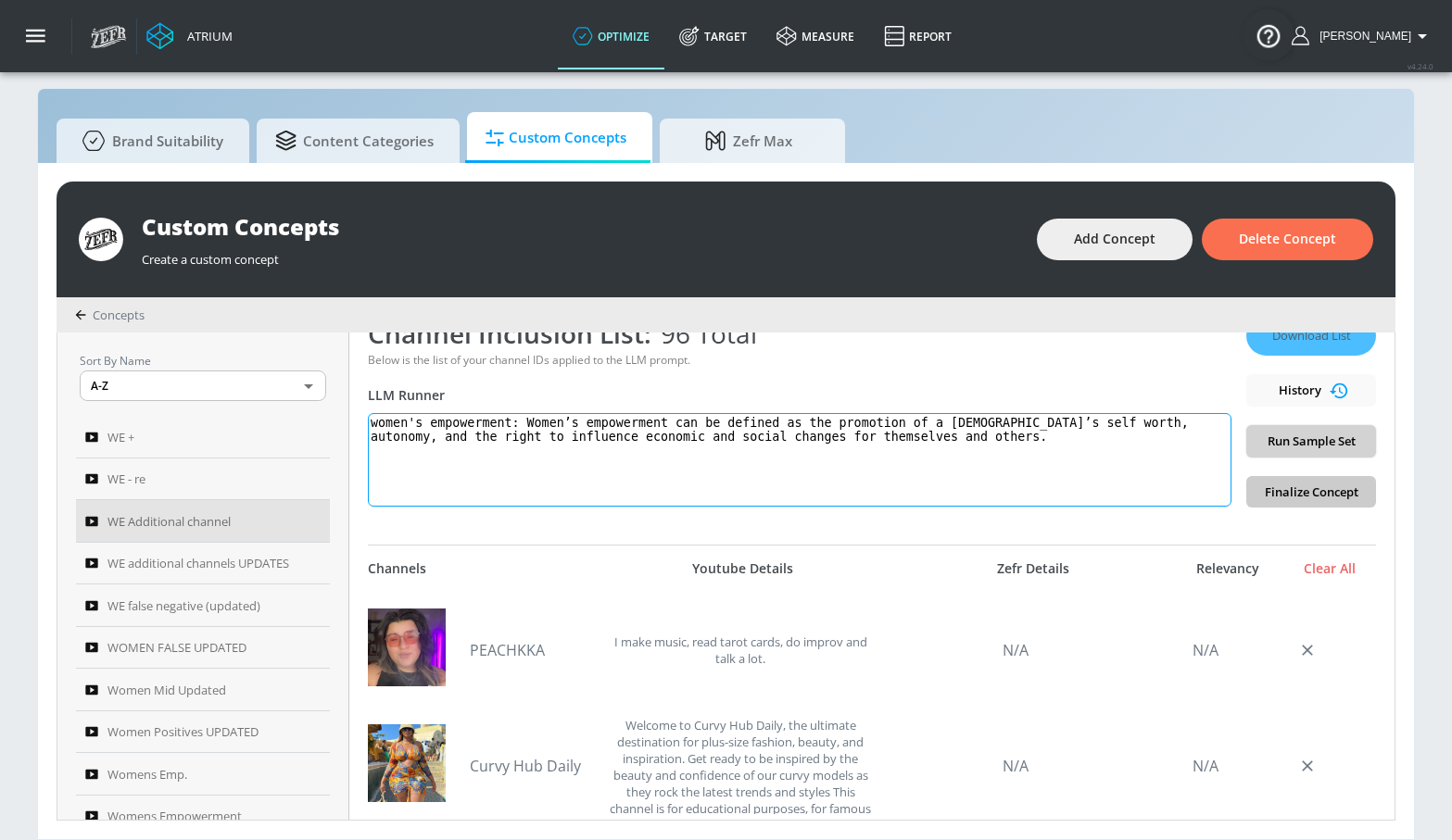
type textarea "women's empowerment: Women’s empowerment can be defined as the promotion of a […"
click at [1303, 443] on span "Run Sample Set" at bounding box center [1311, 441] width 100 height 21
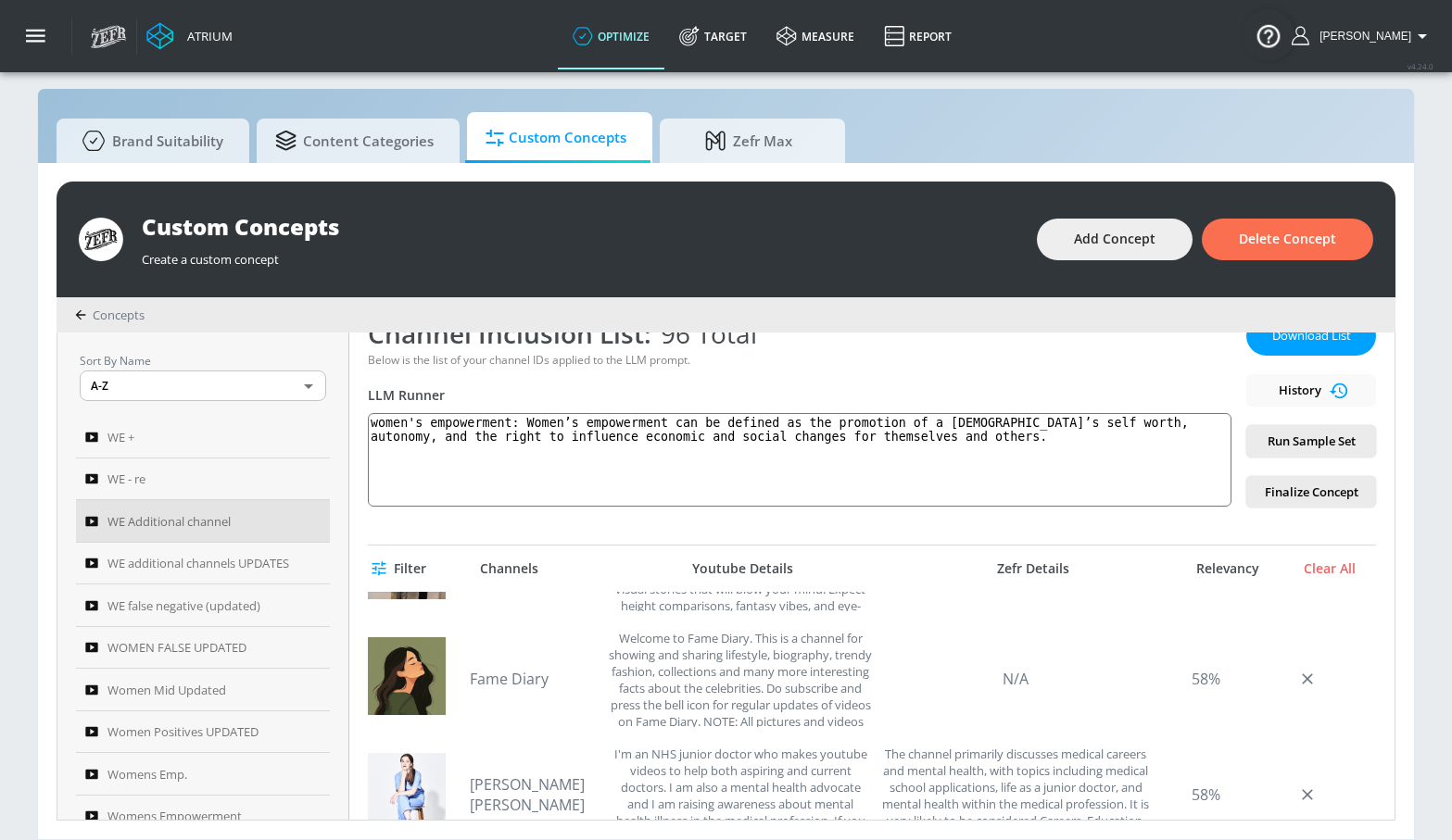
scroll to position [9055, 0]
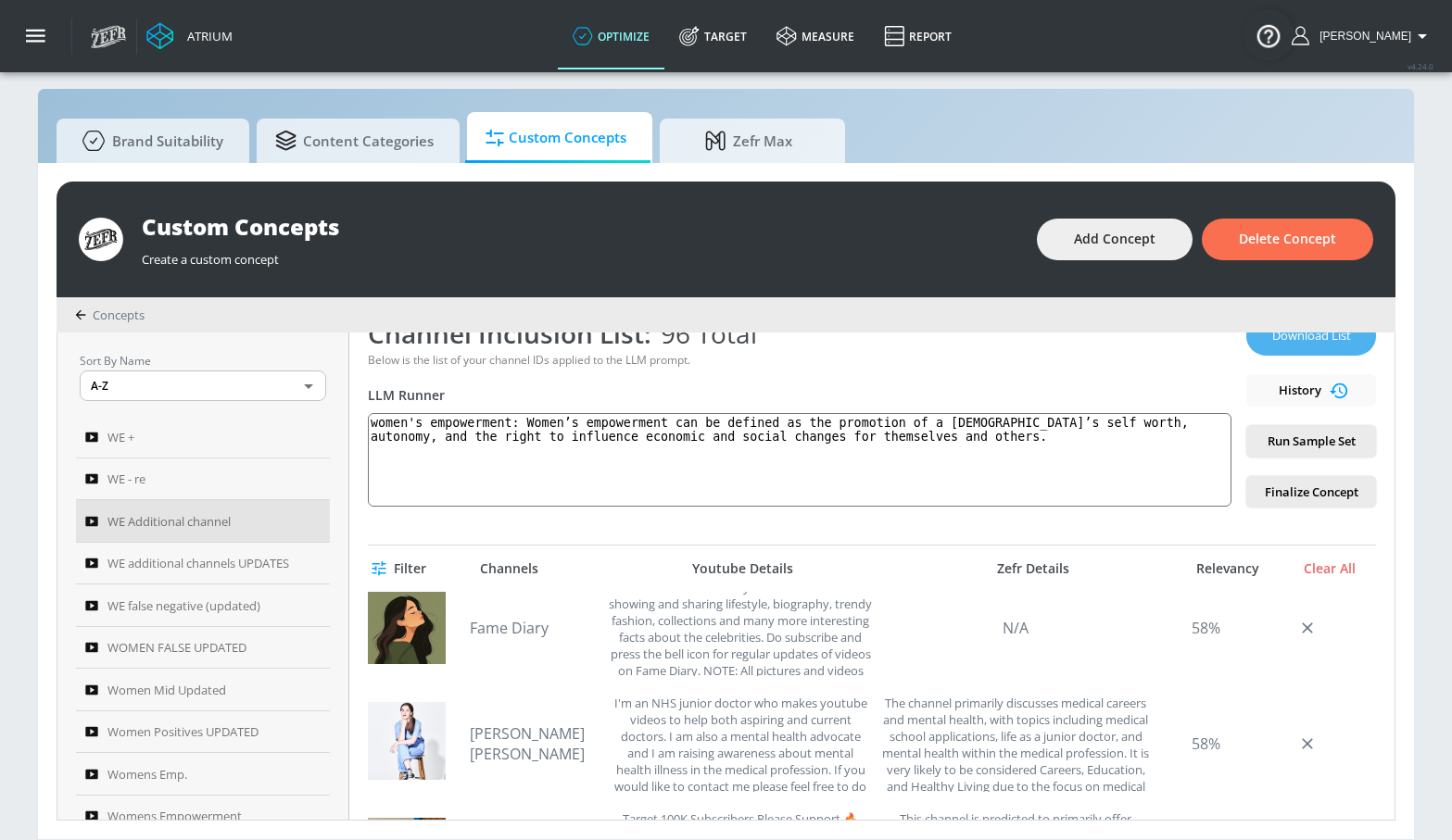
click at [1283, 341] on span "Download List" at bounding box center [1311, 336] width 92 height 21
click at [312, 569] on icon "button" at bounding box center [316, 565] width 8 height 8
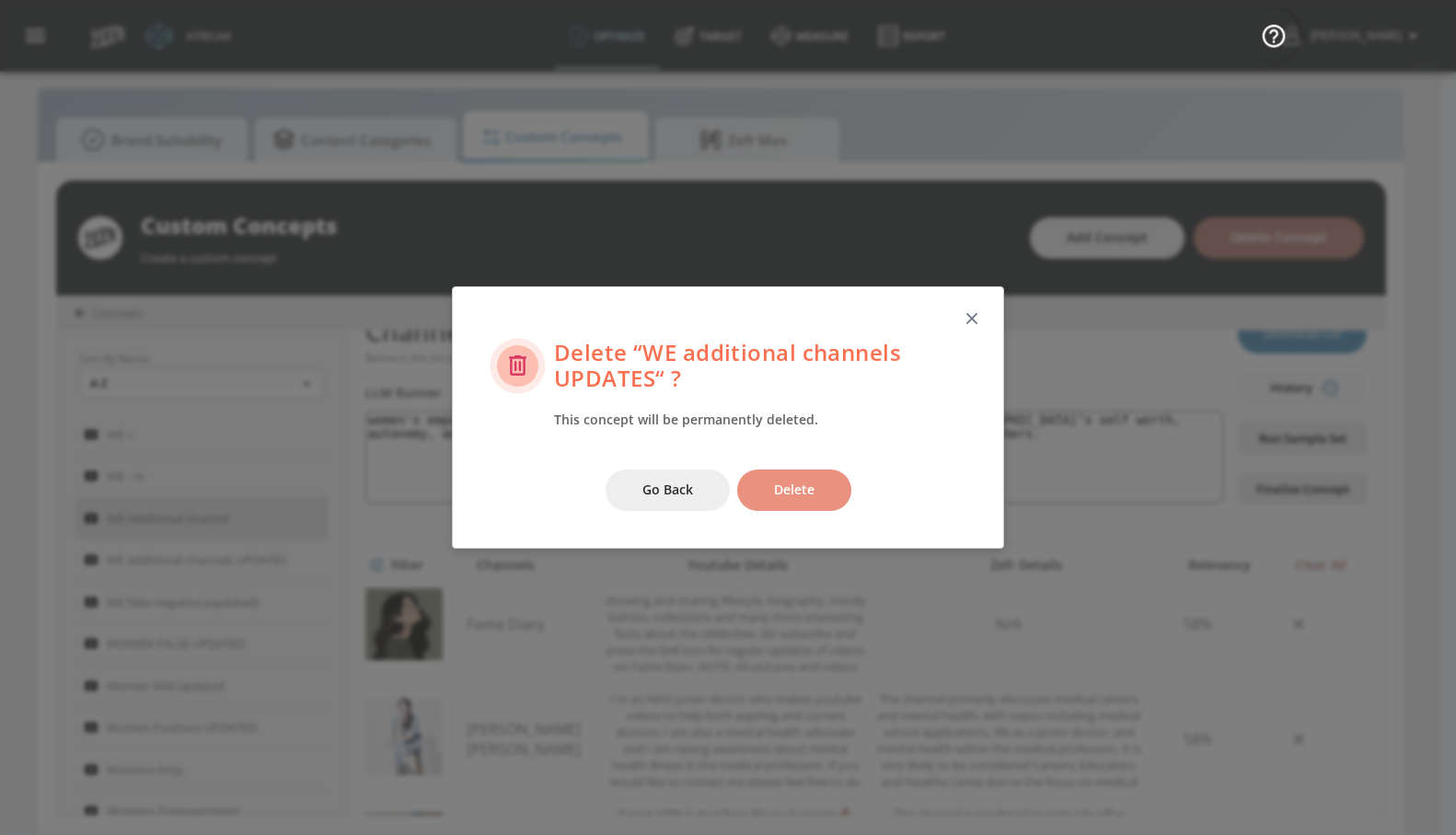
click at [779, 488] on span "Delete" at bounding box center [794, 490] width 40 height 23
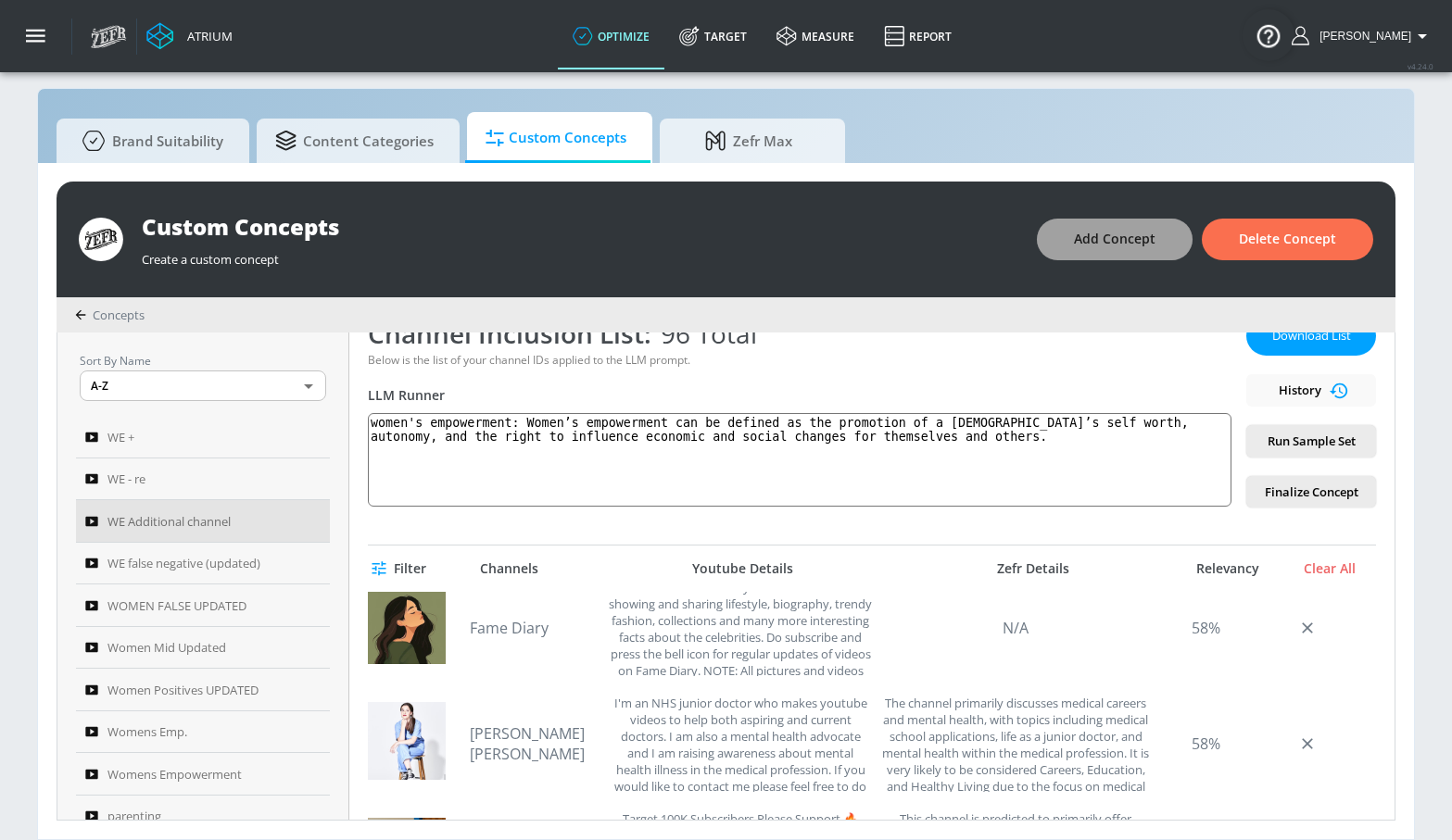
click at [1148, 228] on span "Add Concept" at bounding box center [1114, 239] width 81 height 23
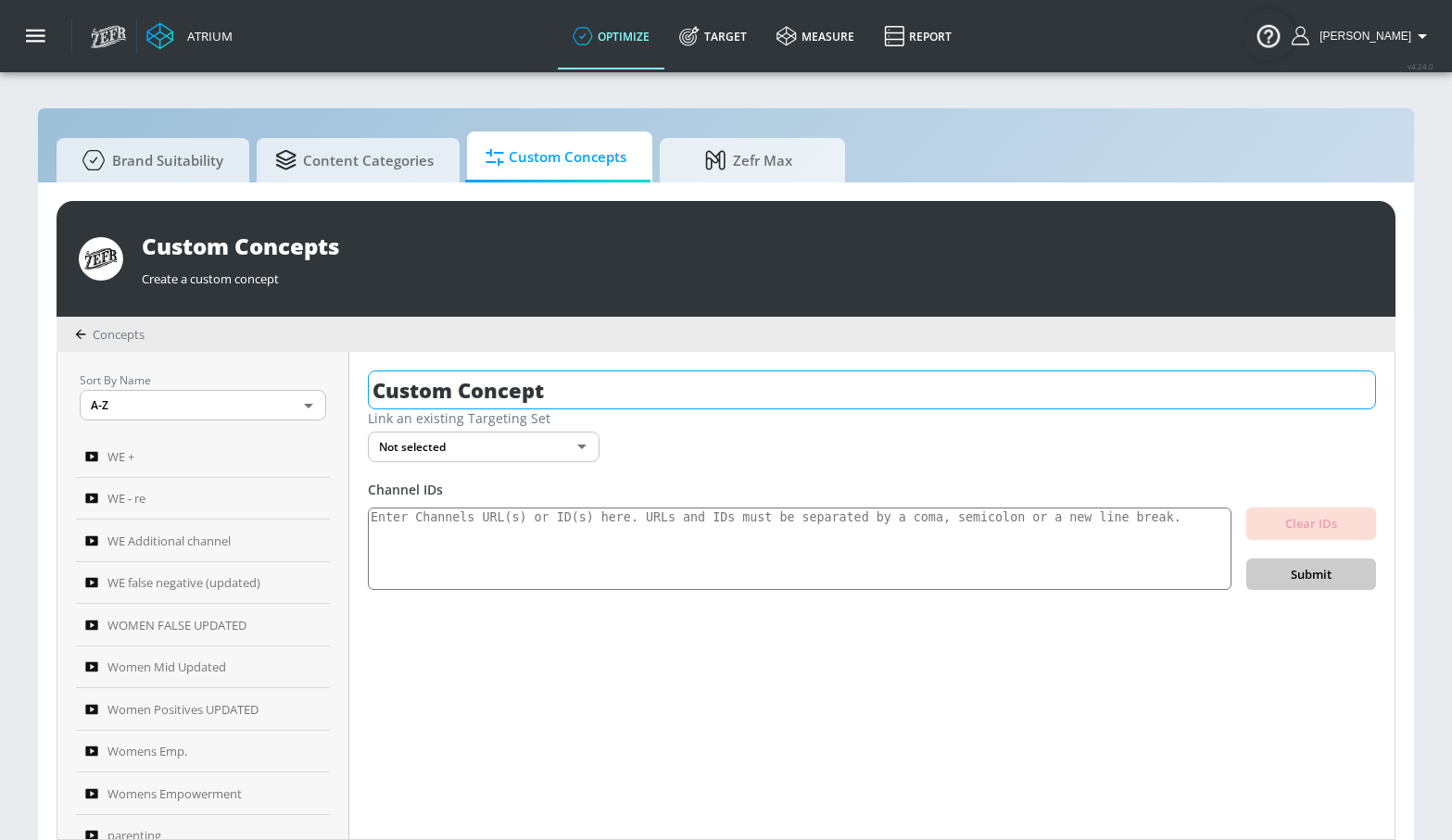
click at [533, 381] on input "Custom Concept" at bounding box center [871, 389] width 1008 height 39
click at [533, 382] on input "Custom Concept" at bounding box center [871, 389] width 1008 height 39
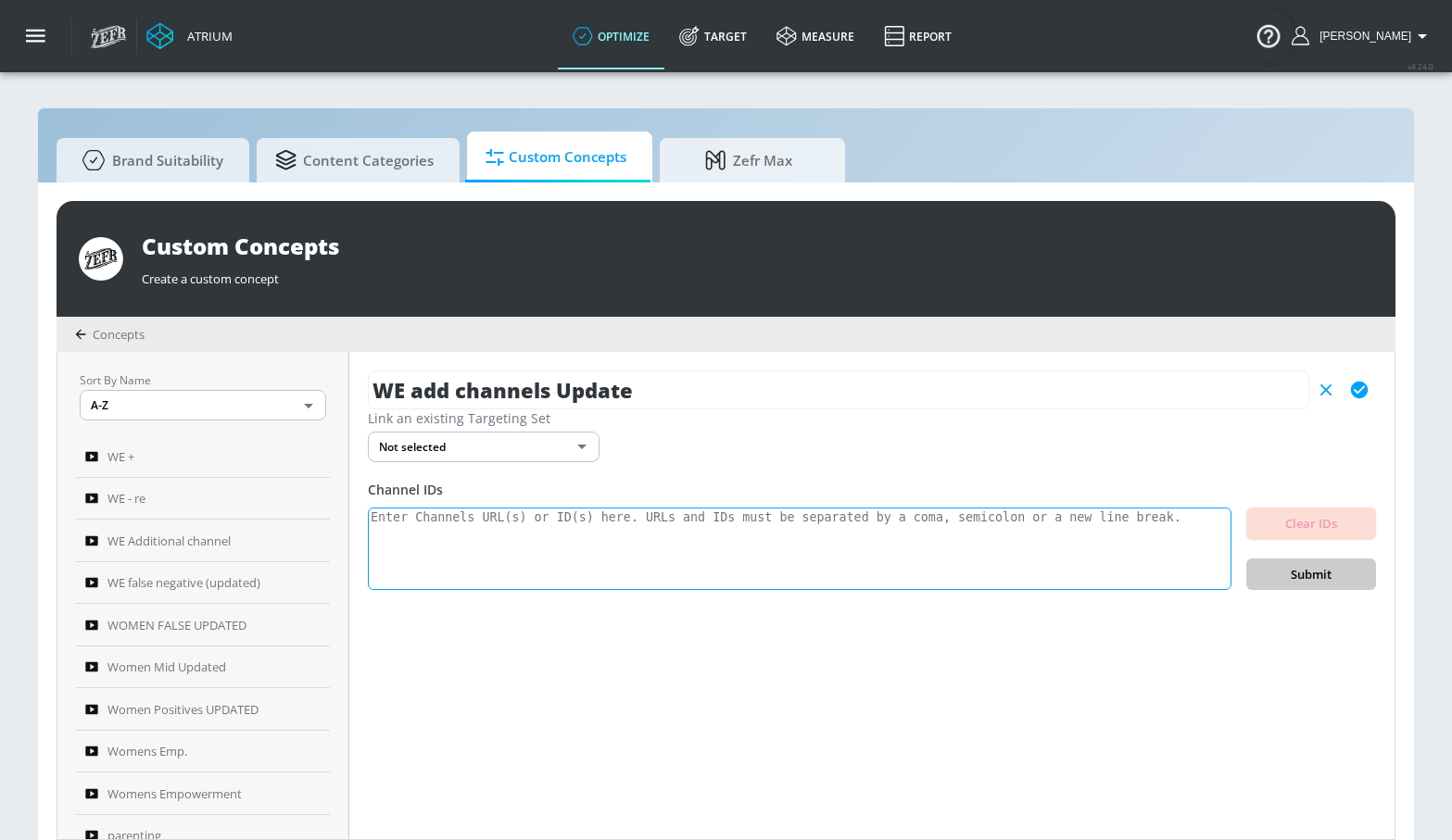
type input "WE add channels Update"
click at [491, 545] on textarea at bounding box center [799, 549] width 864 height 83
click at [519, 550] on textarea at bounding box center [799, 549] width 864 height 83
paste textarea "UCIC0KVjD4uo1QNUxFyh1k7w UCTgbVVMmtOpzPZNpuAdxqEw UCs-tnod37eEk_8us-BvWErA UCjD…"
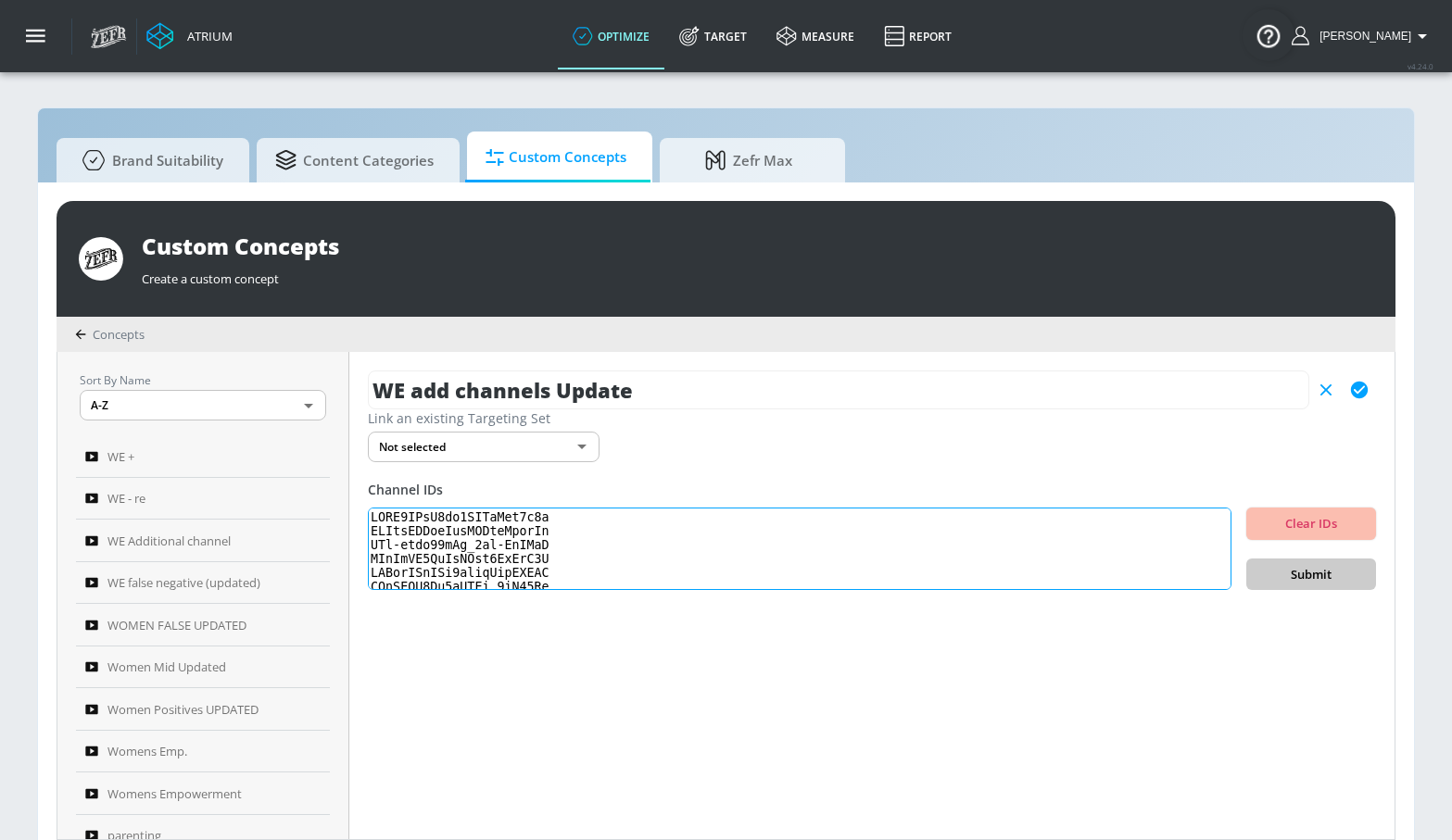
scroll to position [1328, 0]
type textarea "UCIC0KVjD4uo1QNUxFyh1k7w UCTgbVVMmtOpzPZNpuAdxqEw UCs-tnod37eEk_8us-BvWErA UCjD…"
click at [1314, 568] on span "Submit" at bounding box center [1311, 574] width 100 height 21
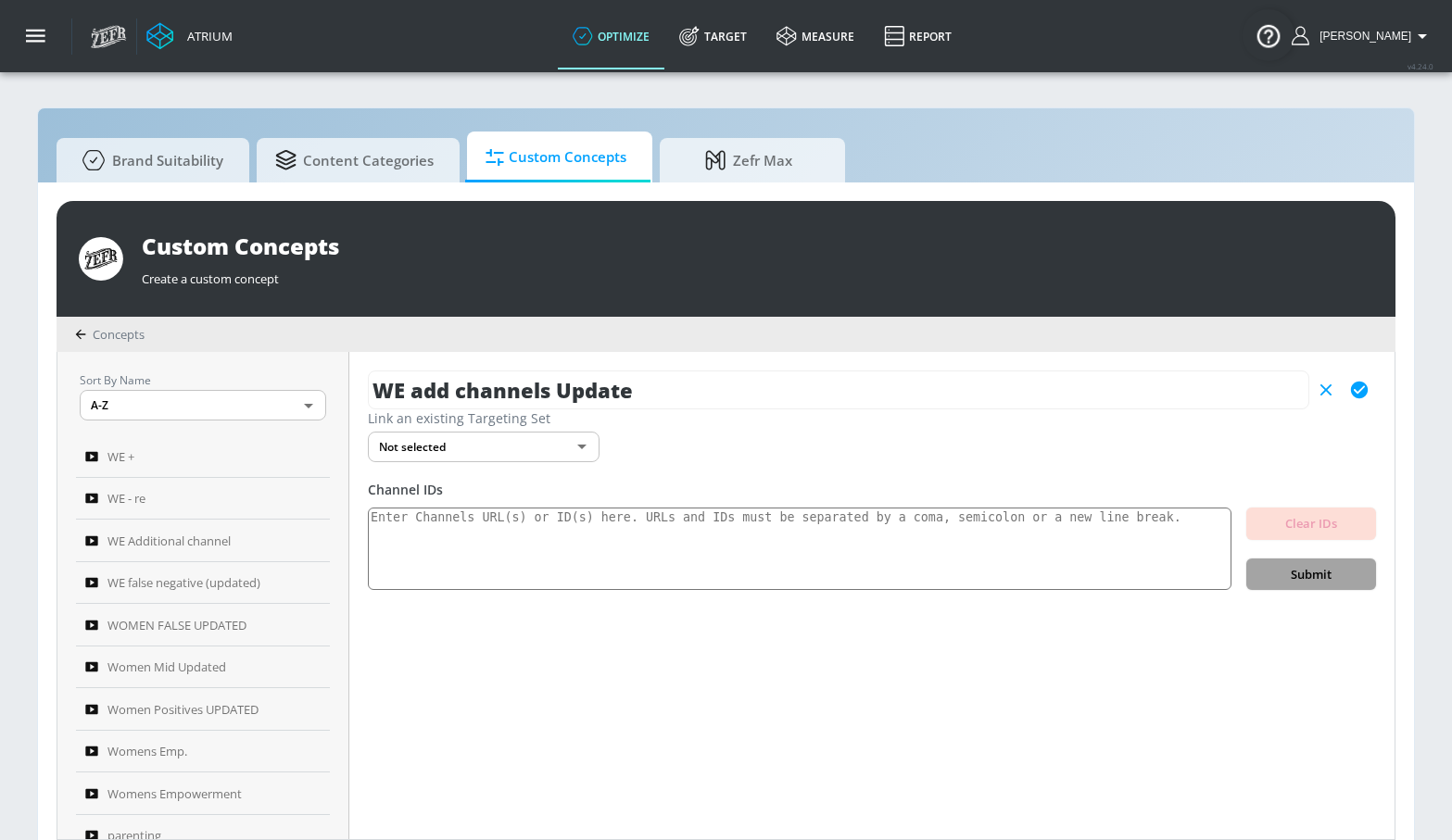
scroll to position [0, 0]
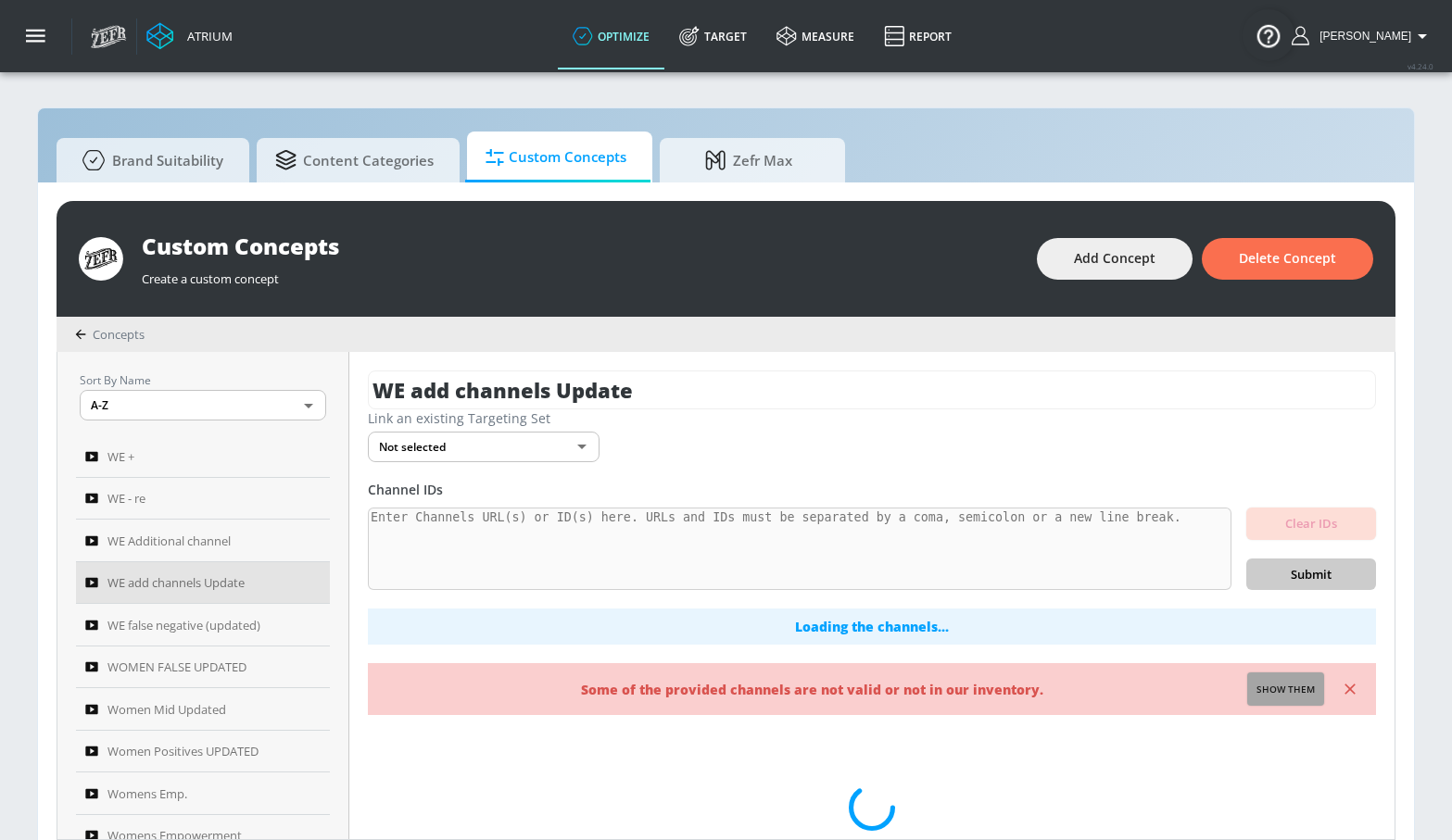
click at [1294, 692] on span "Show them" at bounding box center [1285, 690] width 59 height 17
type textarea "Invalid channels: UCCslovDEf9sJ-mRRs5_ybhw UCon9mFUviv-NOVGRR5BuhEw"
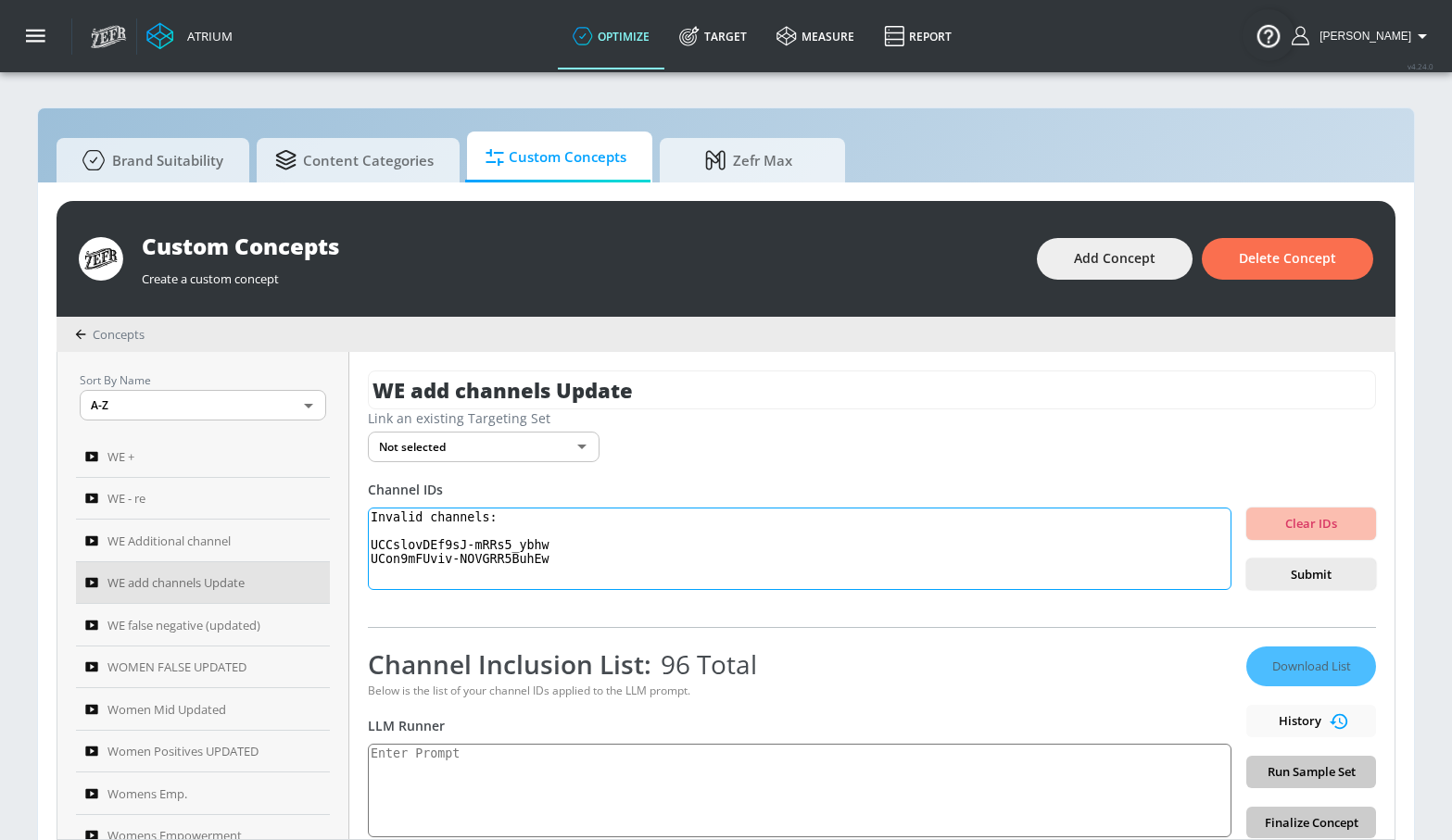
drag, startPoint x: 584, startPoint y: 573, endPoint x: 356, endPoint y: 506, distance: 237.6
click at [356, 506] on div "Sort By Name A-Z ASC ​ WE + WE - re WE Additional channel WE add channels Updat…" at bounding box center [726, 596] width 1337 height 488
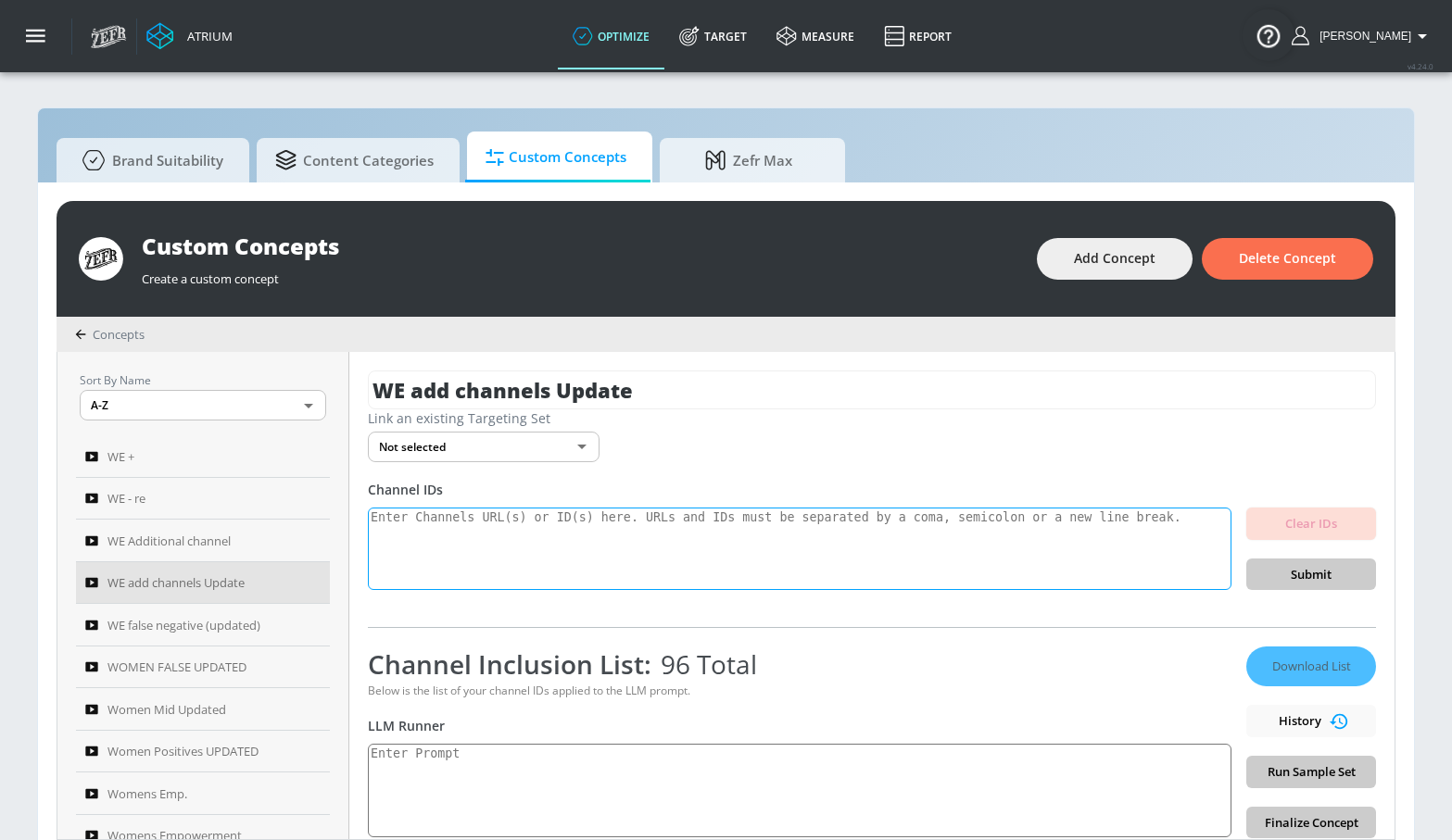
scroll to position [184, 0]
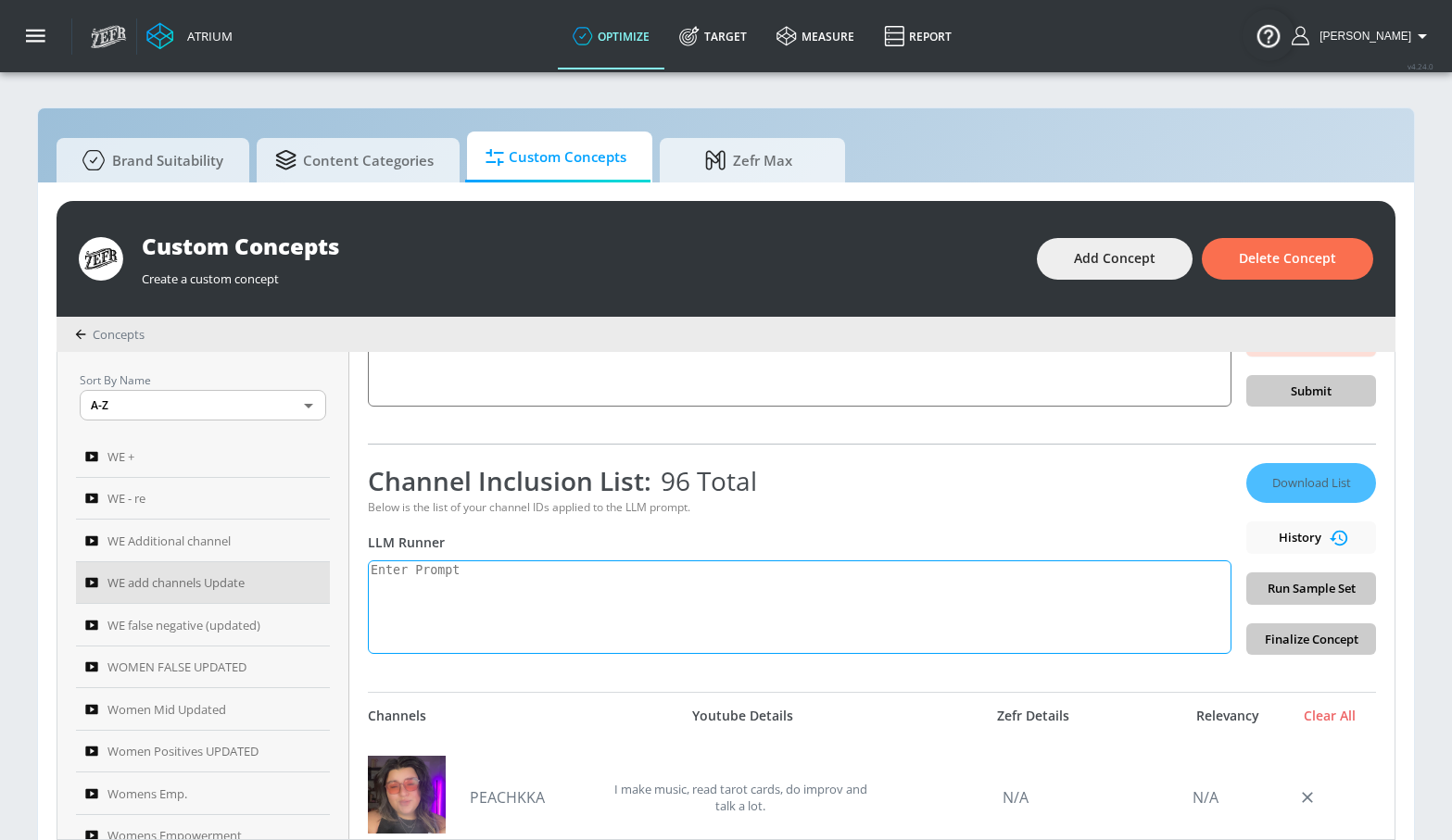
click at [525, 635] on textarea at bounding box center [799, 608] width 864 height 93
paste textarea "Women’s empowerment: Women’s empowerment can be defined as the process by which…"
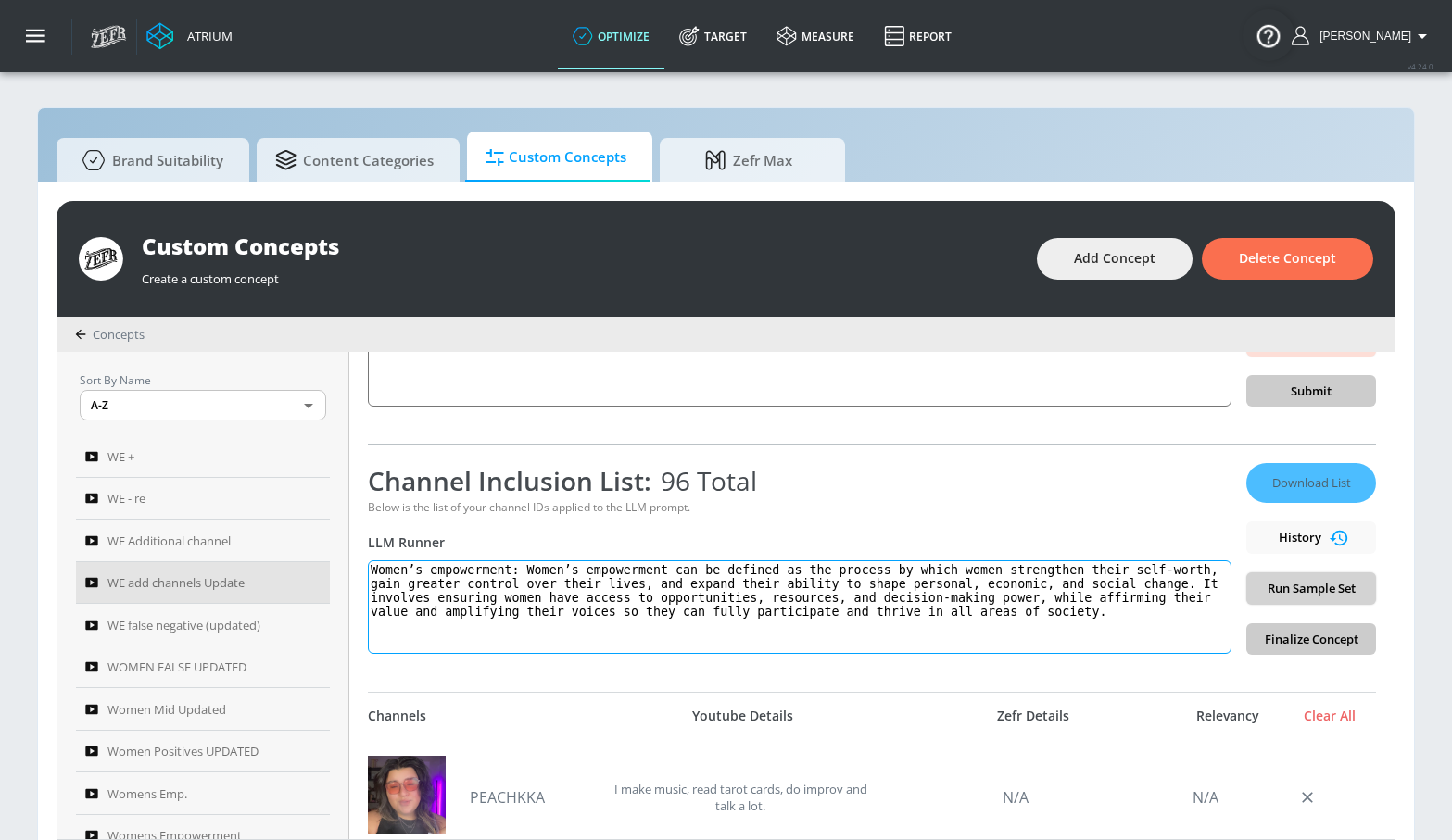
type textarea "Women’s empowerment: Women’s empowerment can be defined as the process by which…"
click at [1302, 597] on span "Run Sample Set" at bounding box center [1311, 588] width 100 height 21
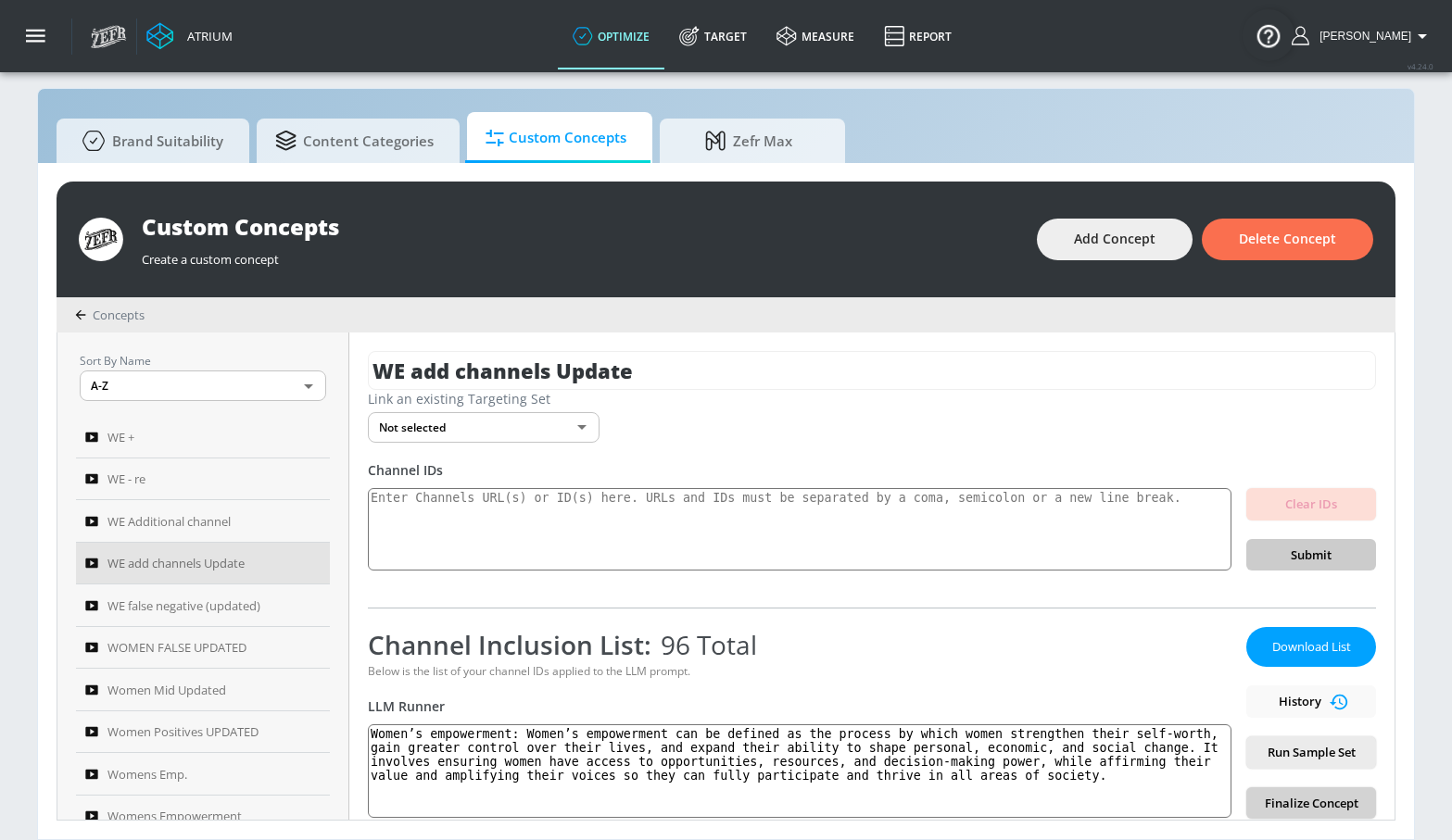
scroll to position [165, 0]
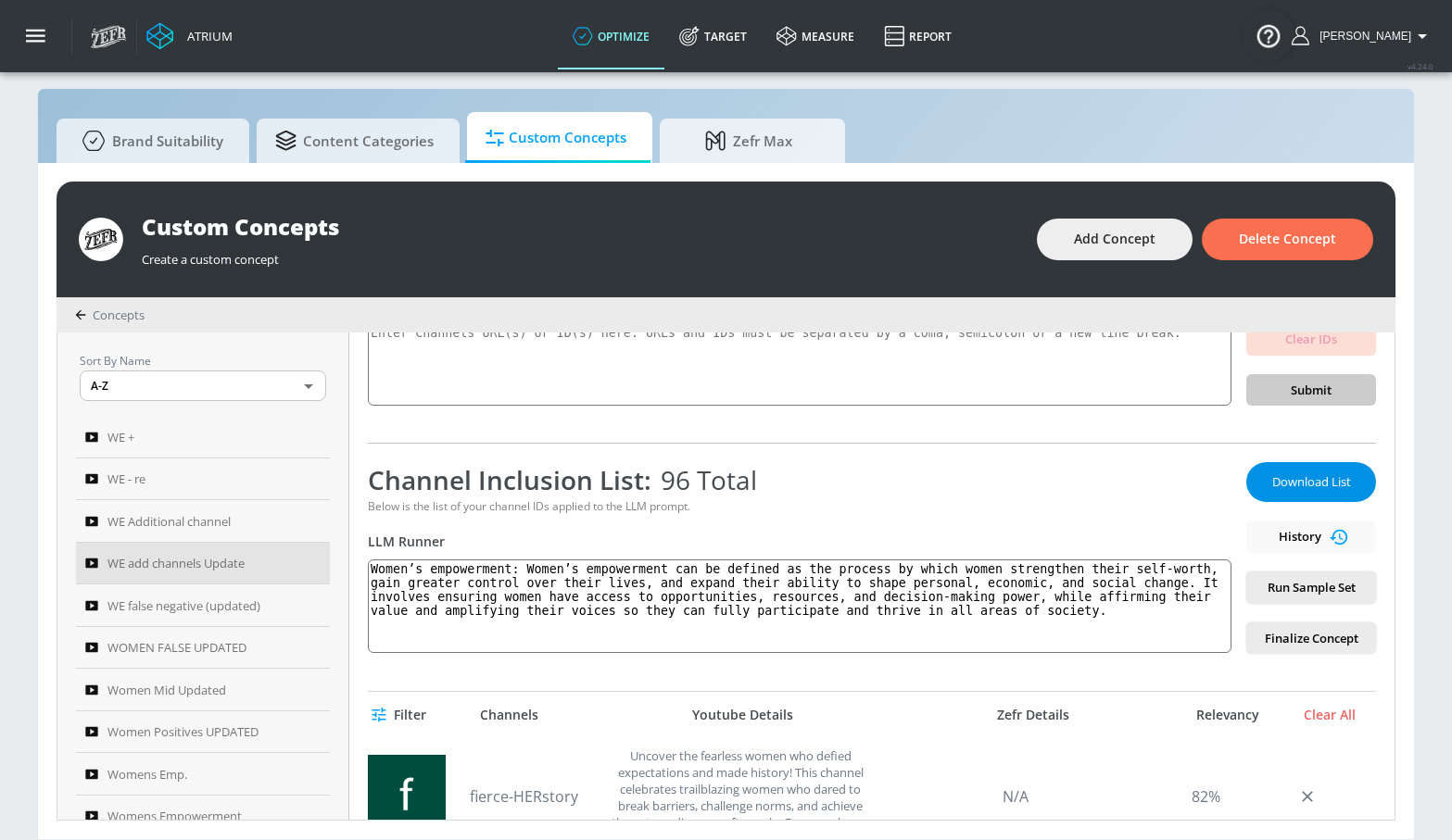
click at [1291, 488] on span "Download List" at bounding box center [1311, 482] width 92 height 21
